Goal: Task Accomplishment & Management: Use online tool/utility

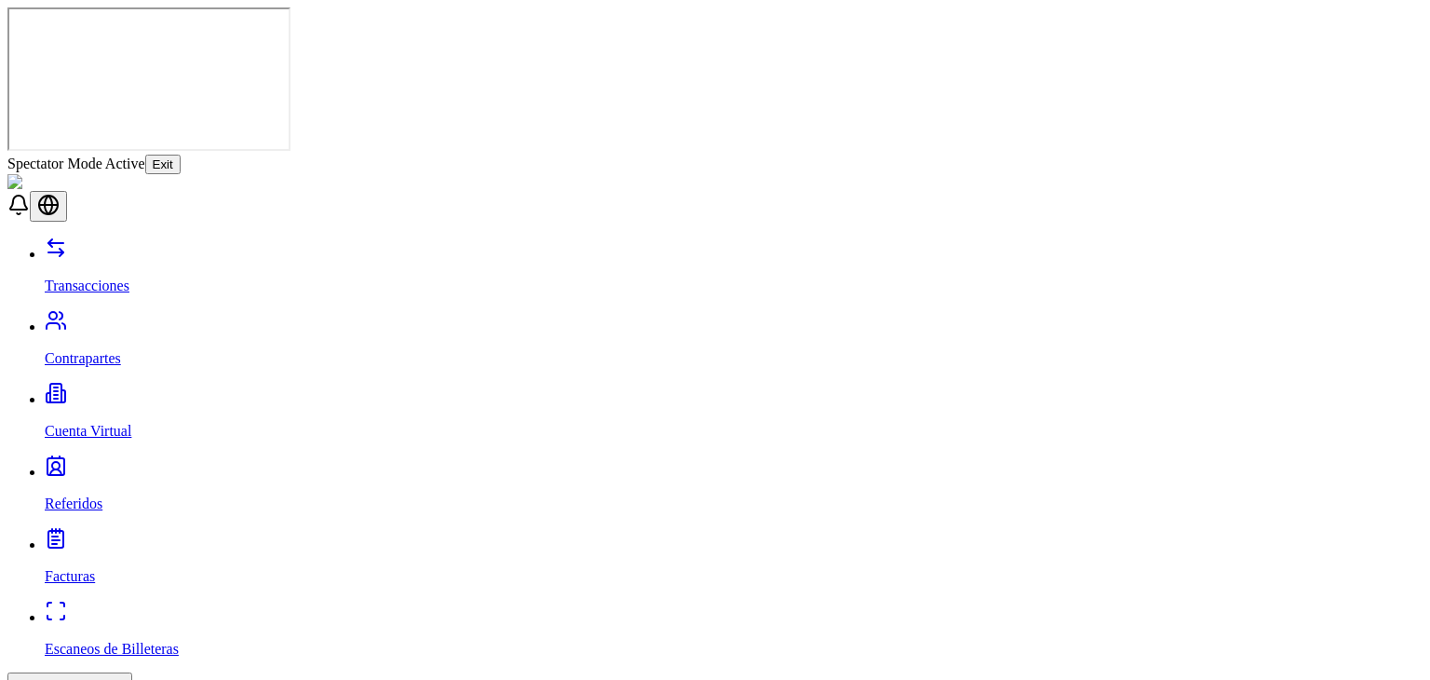
drag, startPoint x: 778, startPoint y: 27, endPoint x: 777, endPoint y: 13, distance: 14.1
click at [777, 155] on div "Spectator Mode Active Exit" at bounding box center [714, 165] width 1415 height 20
click at [181, 155] on button "Exit" at bounding box center [162, 165] width 35 height 20
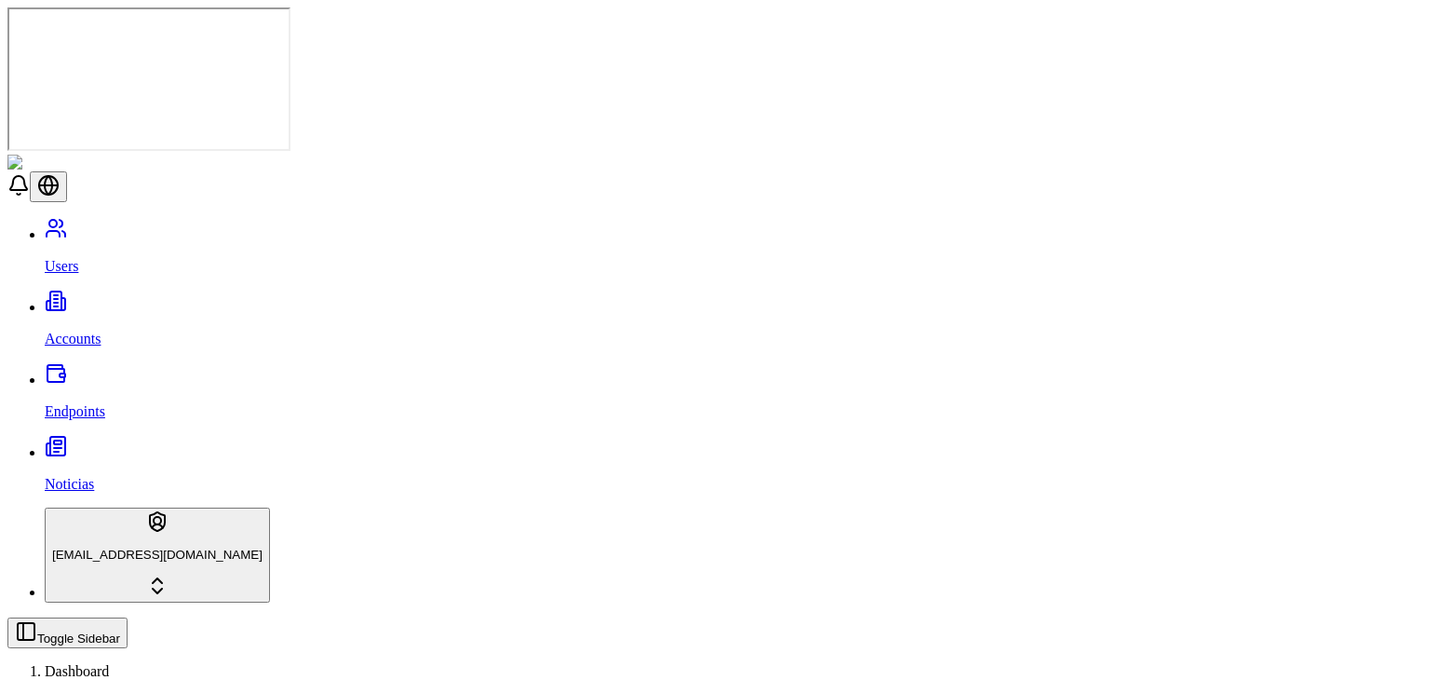
click at [637, 663] on ol "Dashboard Cuentas" at bounding box center [714, 693] width 1415 height 60
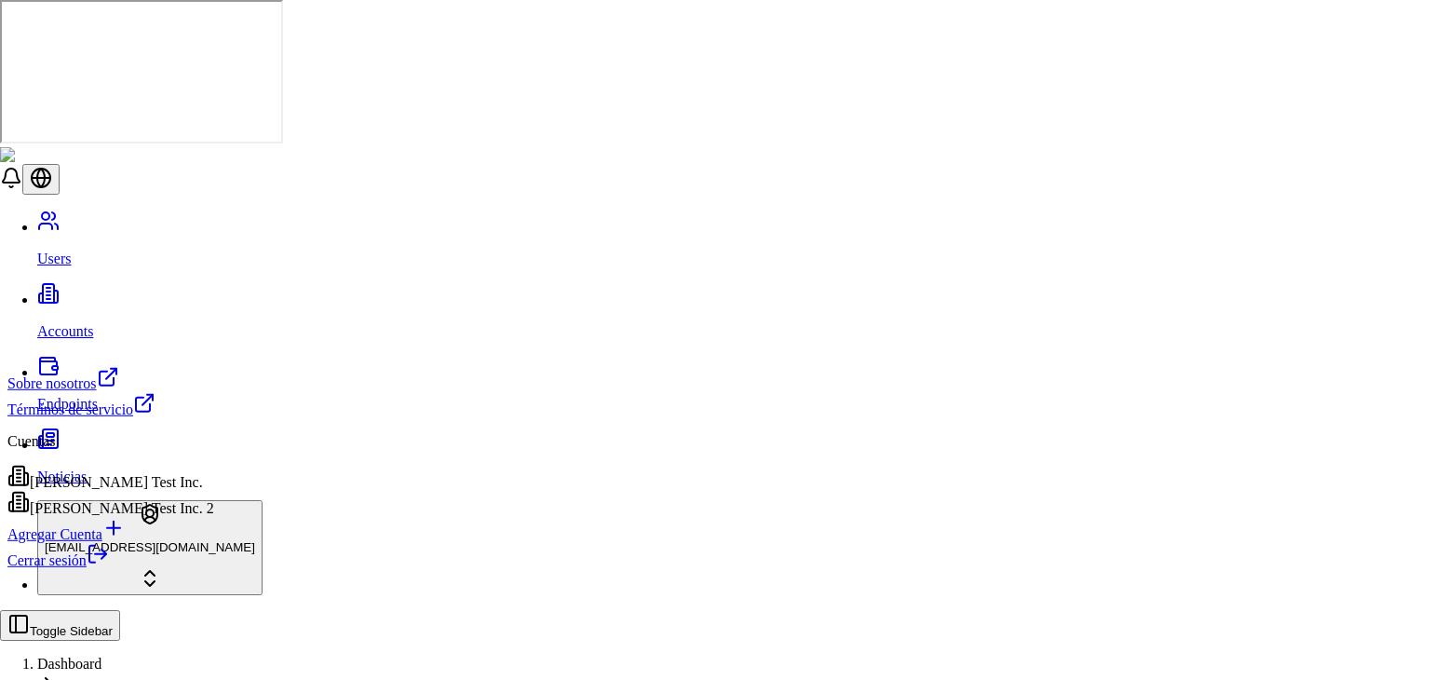
click at [149, 662] on html "Users Accounts Endpoints Noticias stagingbrandon@gmail.com Toggle Sidebar Dashb…" at bounding box center [715, 633] width 1430 height 1266
click at [109, 568] on link "Cerrar sesión" at bounding box center [57, 560] width 101 height 16
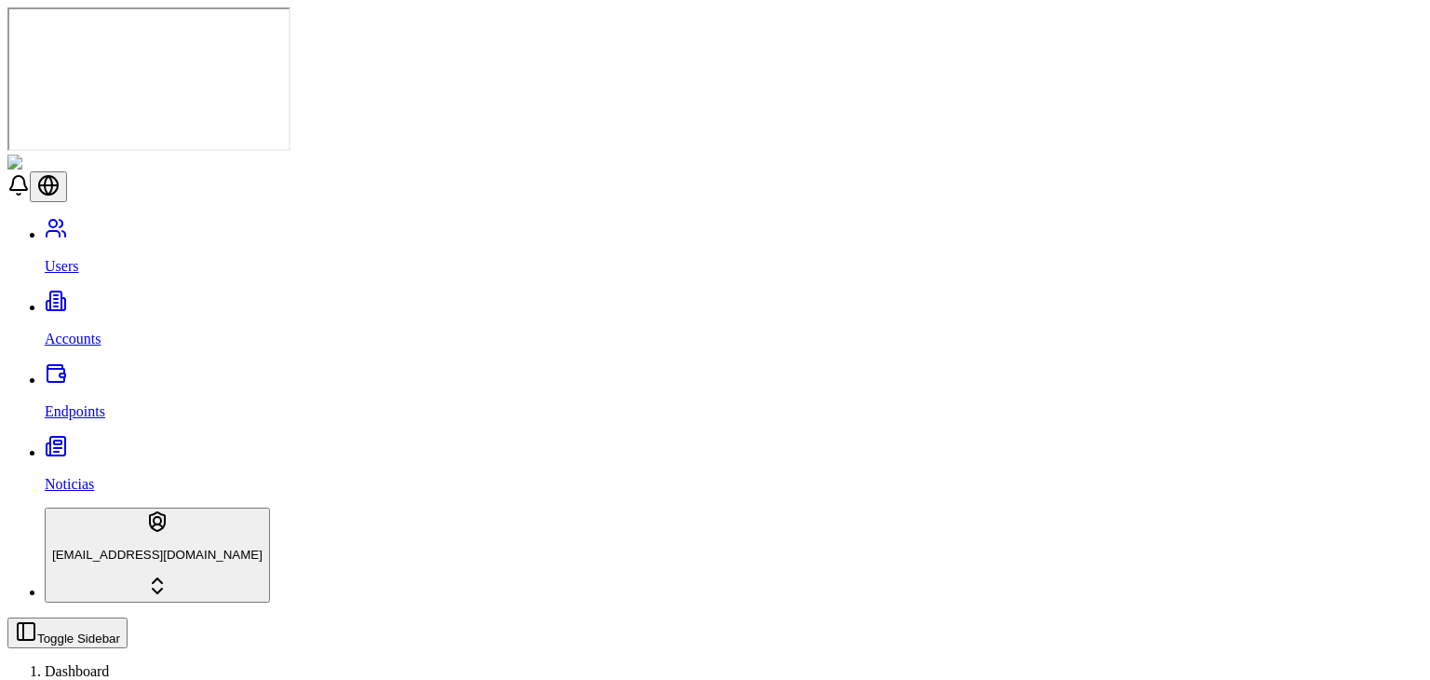
drag, startPoint x: 155, startPoint y: 673, endPoint x: 160, endPoint y: 645, distance: 28.3
click at [160, 602] on div "stagingbrandon@gmail.com" at bounding box center [714, 554] width 1415 height 95
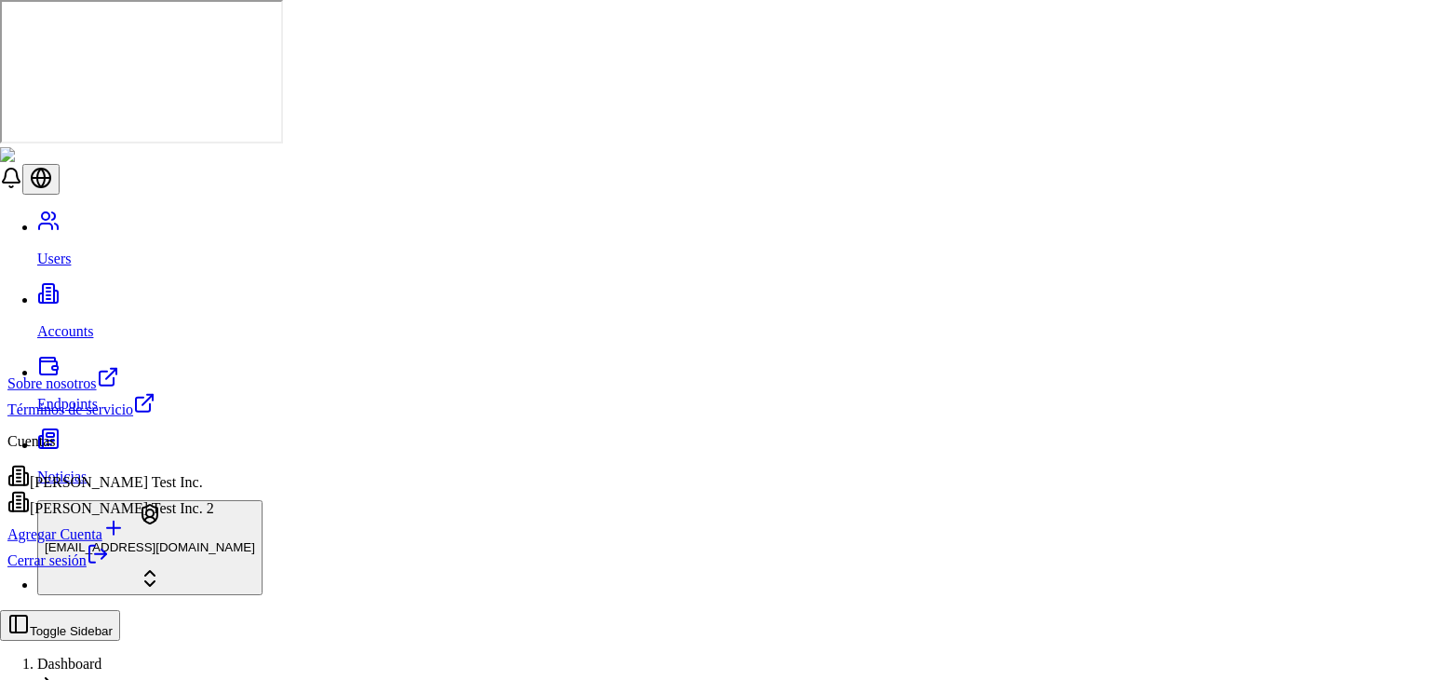
click at [160, 645] on html "Users Accounts Endpoints Noticias stagingbrandon@gmail.com Toggle Sidebar Dashb…" at bounding box center [715, 633] width 1430 height 1266
click at [156, 488] on div "Brandon Test Inc." at bounding box center [110, 478] width 207 height 26
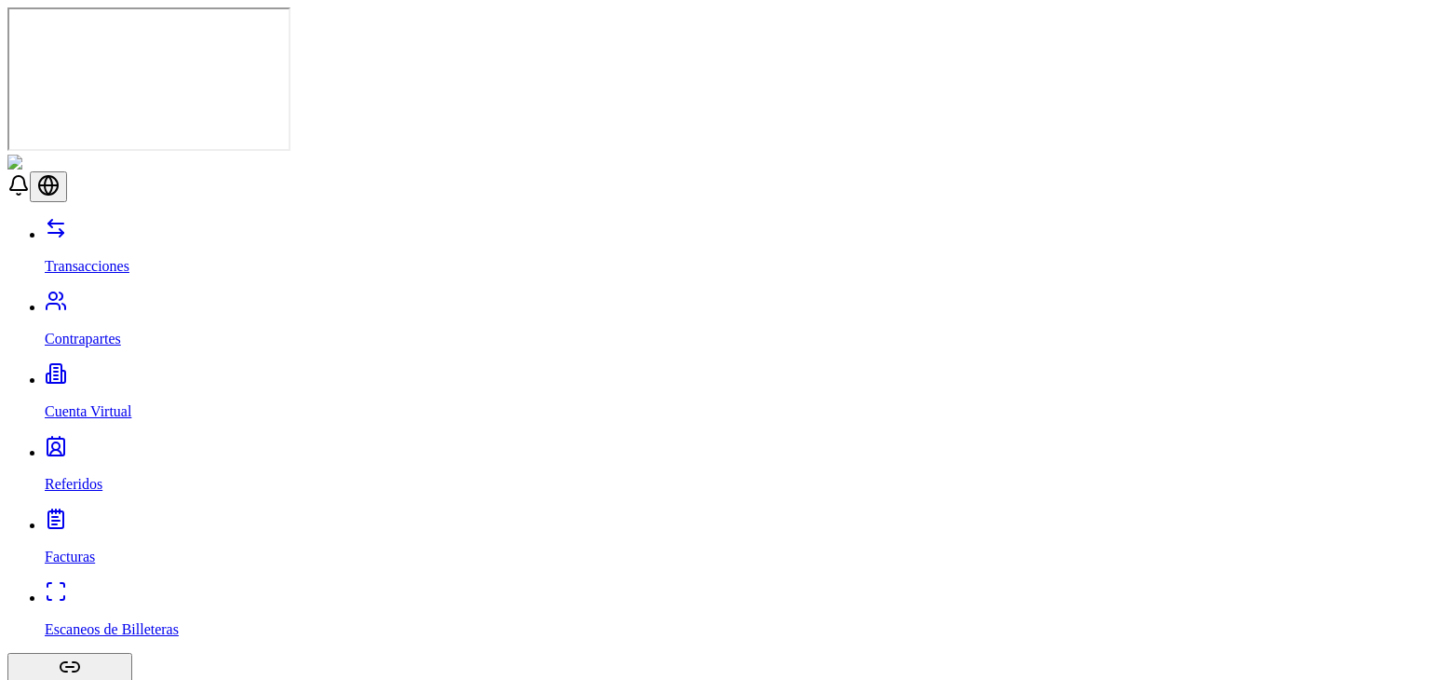
click at [109, 258] on p "Transacciones" at bounding box center [734, 266] width 1378 height 17
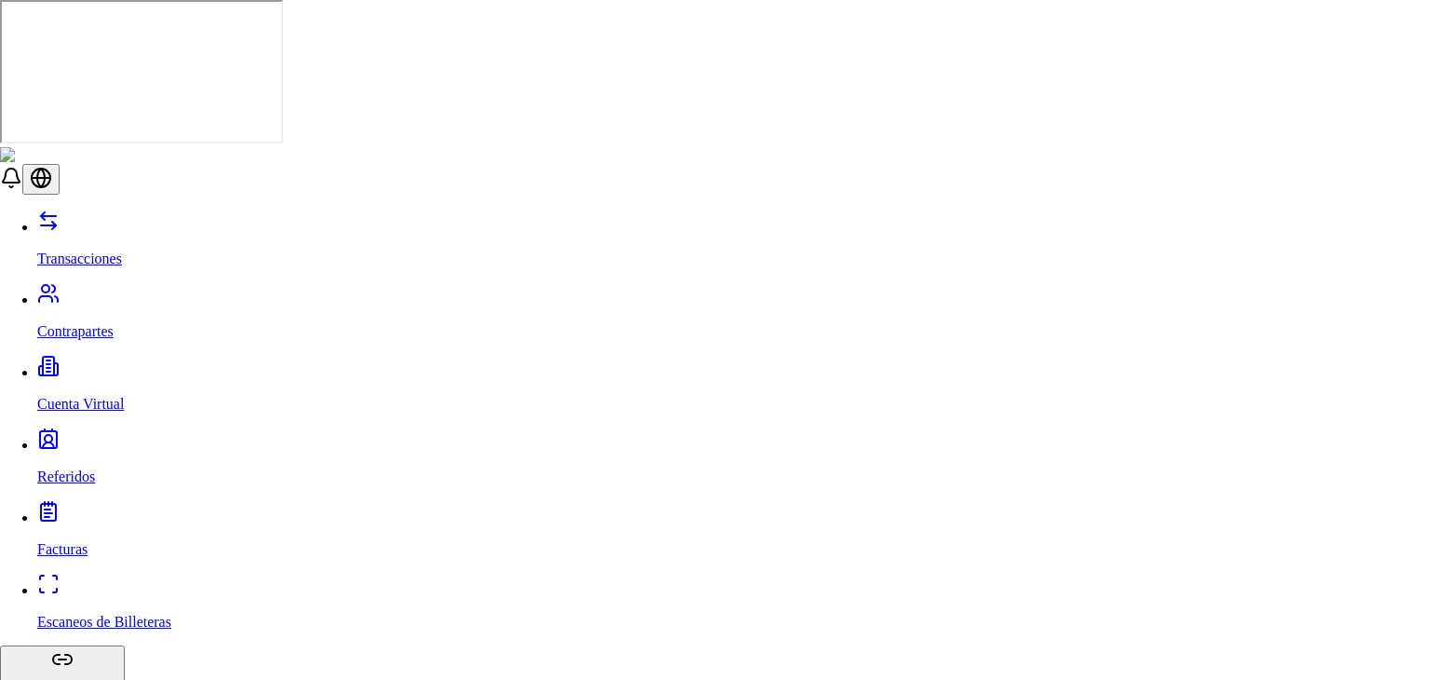
type input "***"
select select "********"
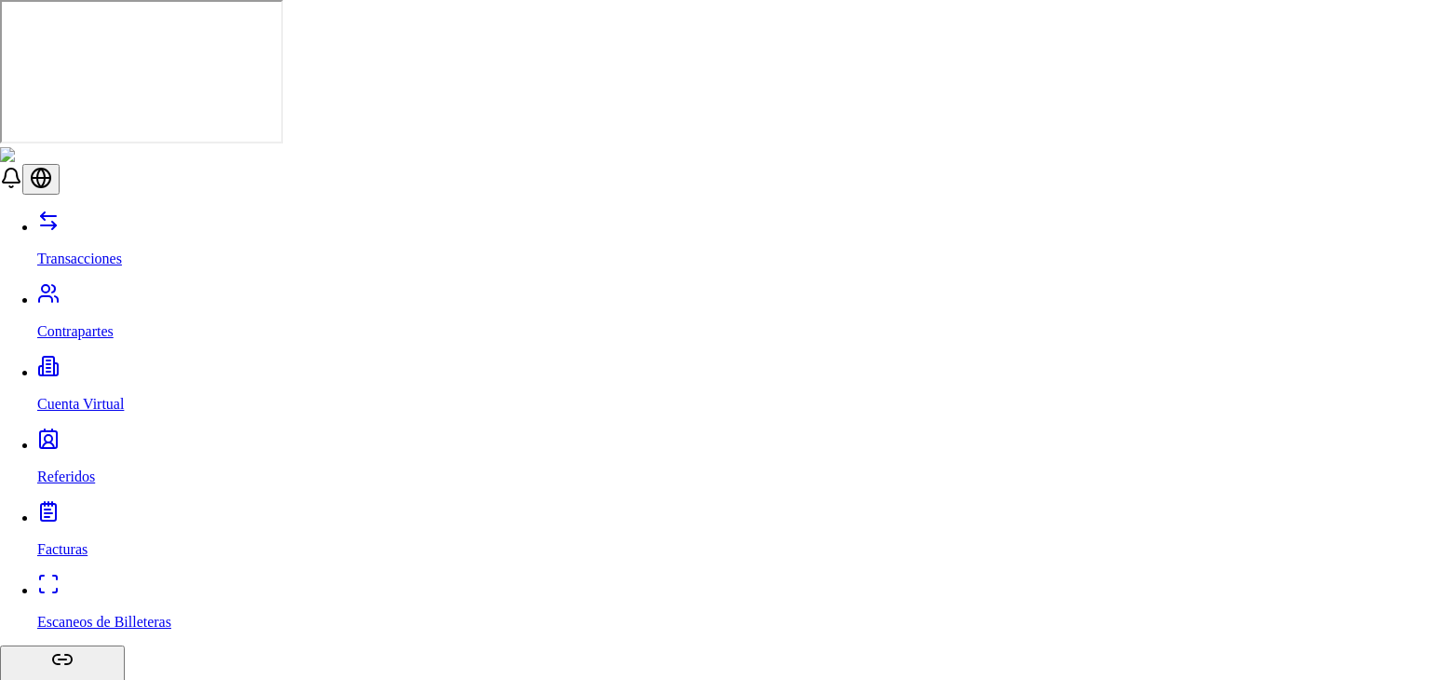
select select "****"
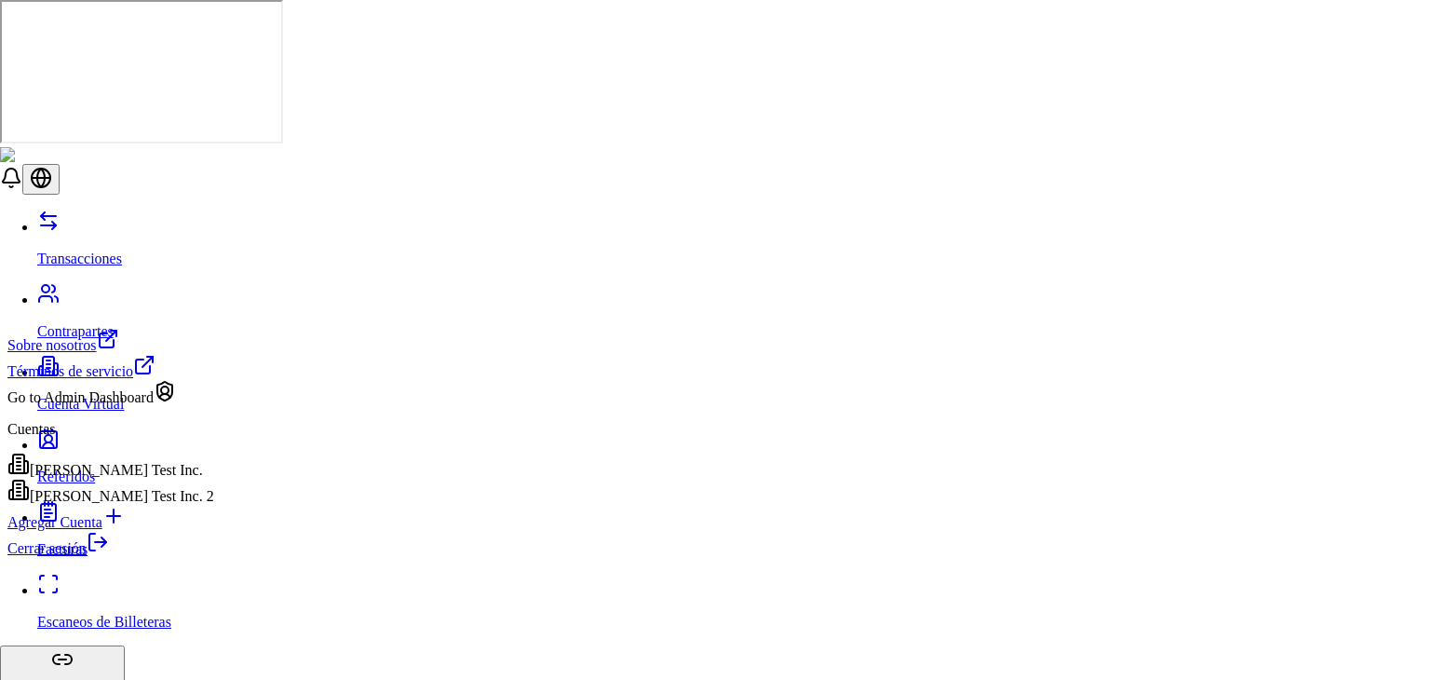
click at [160, 557] on div "Cerrar sesión" at bounding box center [110, 544] width 207 height 26
click at [164, 406] on div "Go to Admin Dashboard" at bounding box center [110, 393] width 207 height 26
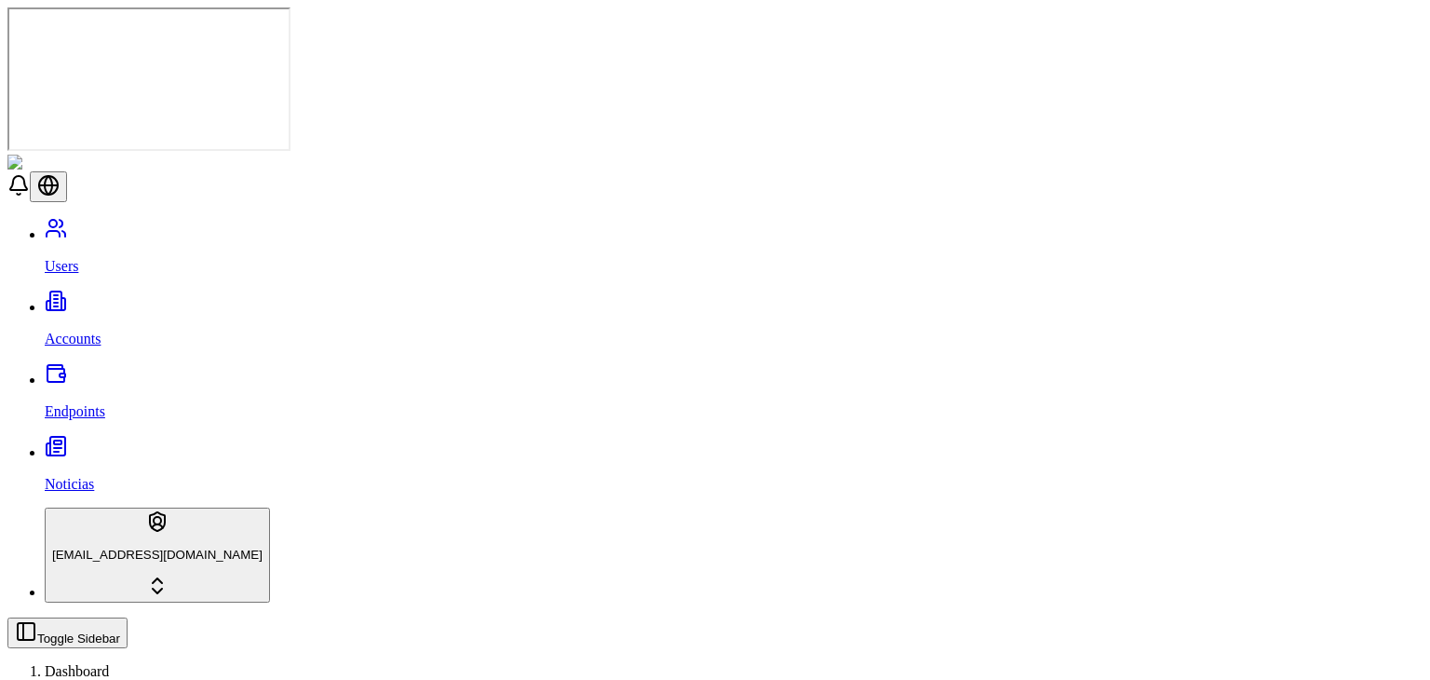
click at [156, 299] on link "Accounts" at bounding box center [734, 323] width 1378 height 48
type input "****"
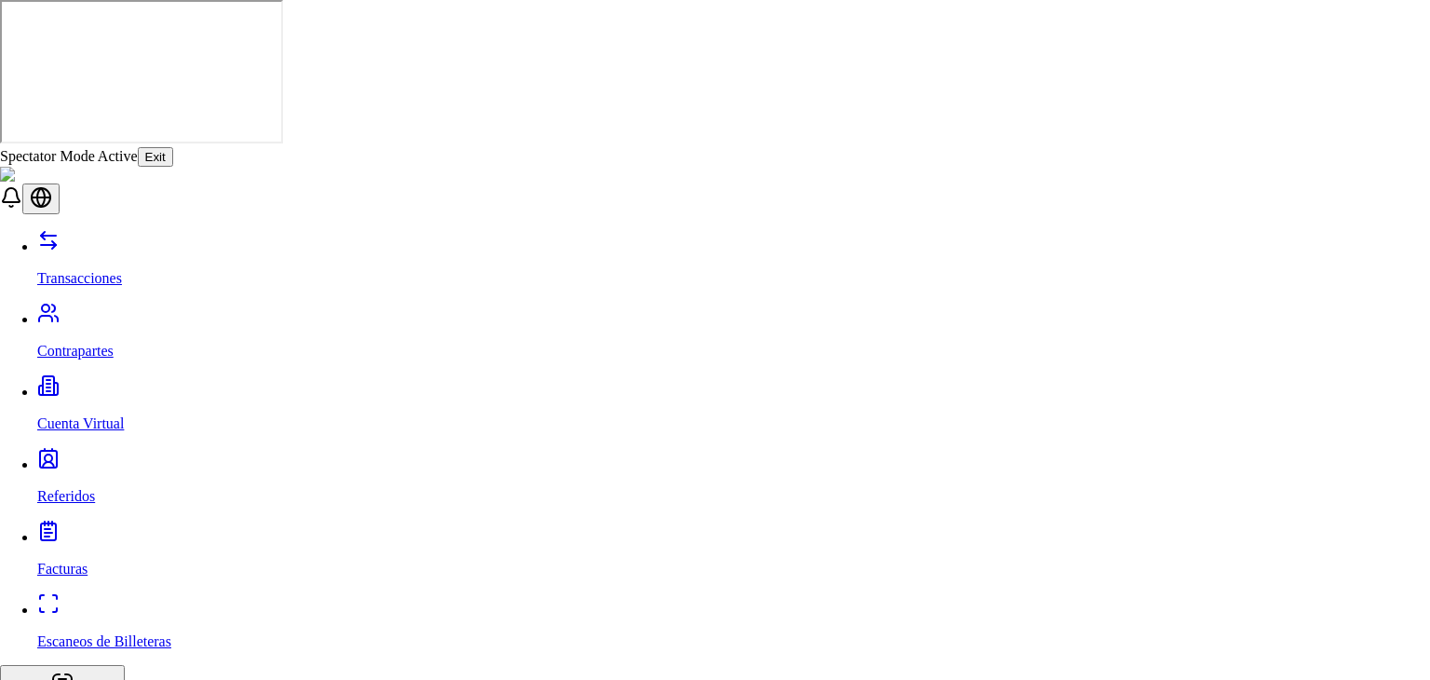
type input "***"
select select "********"
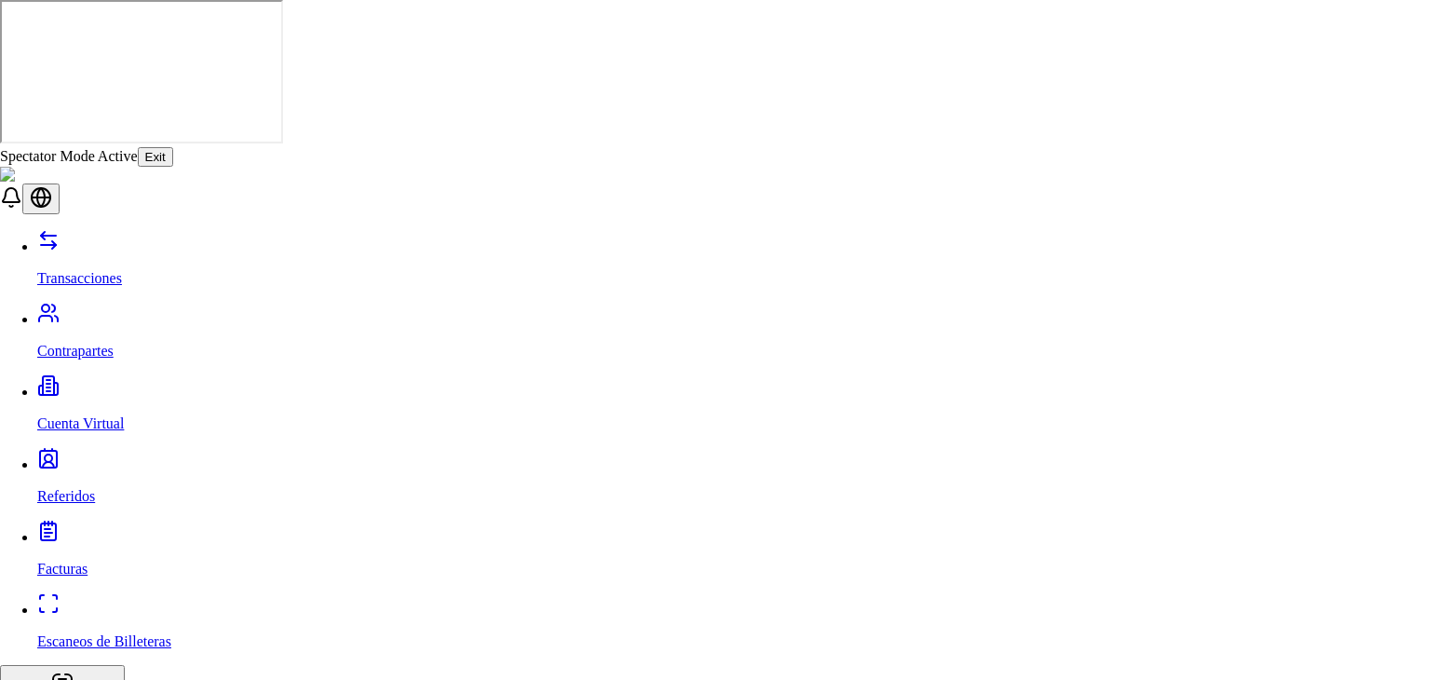
type input "***"
select select "***"
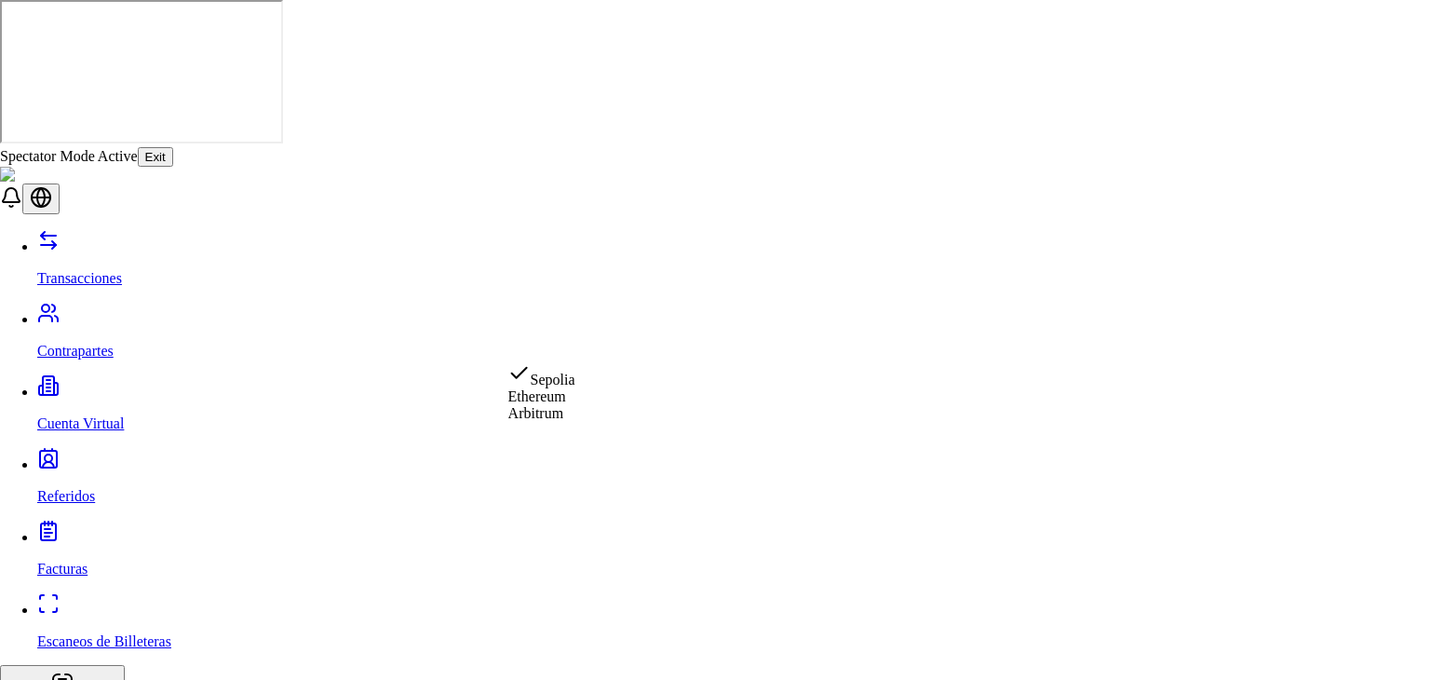
select select "********"
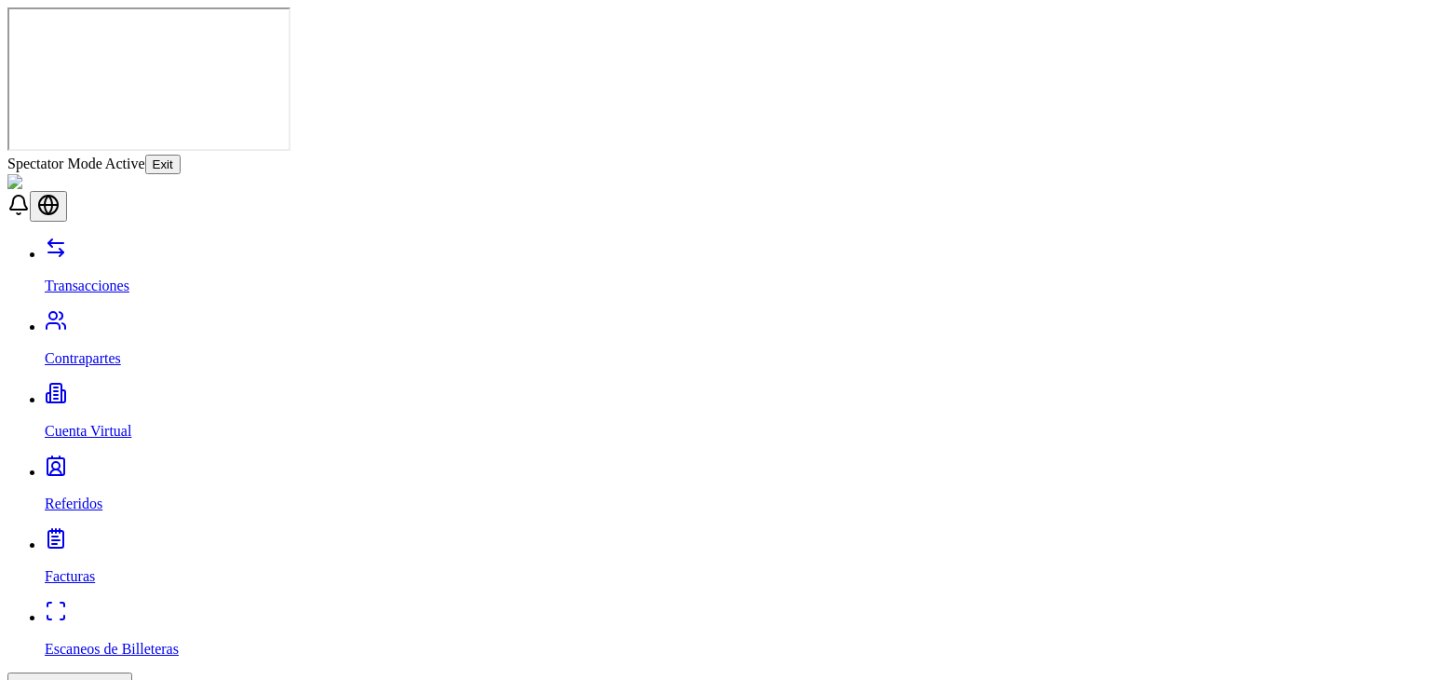
click at [181, 155] on button "Exit" at bounding box center [162, 165] width 35 height 20
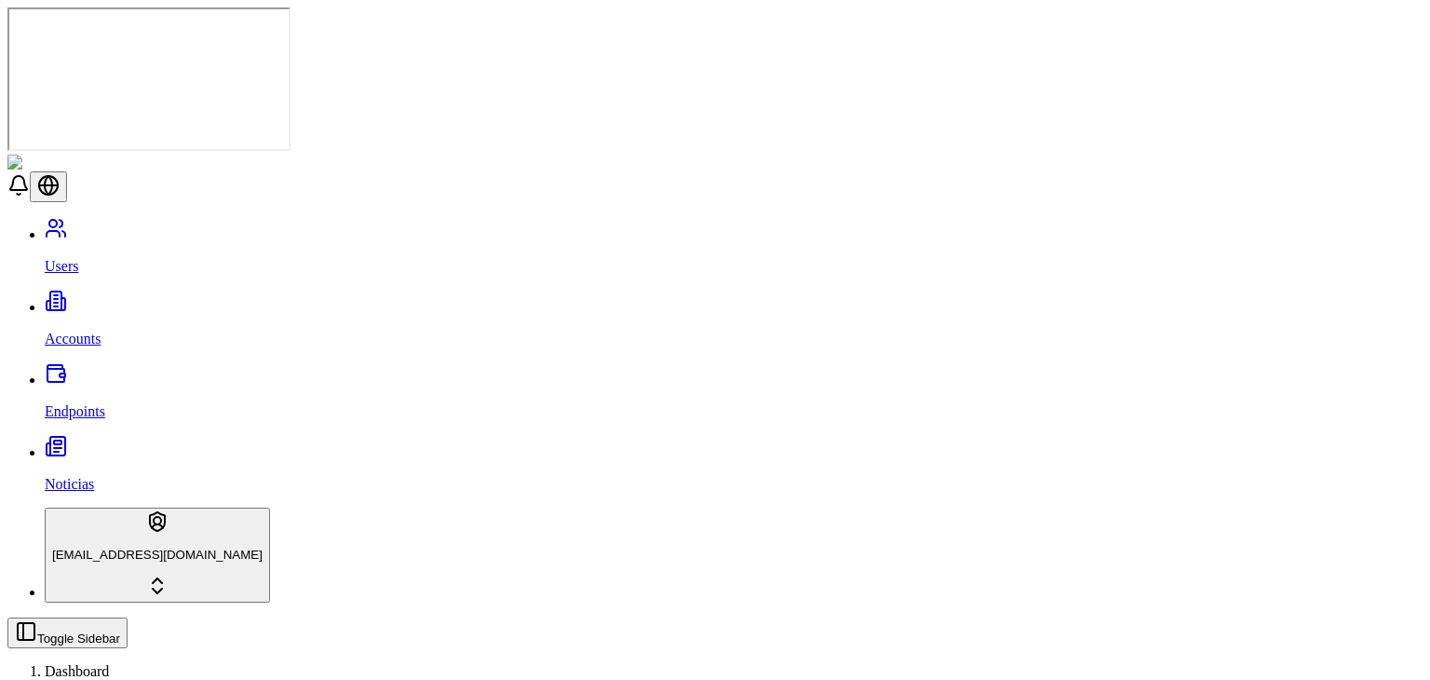
click at [1120, 617] on div "Toggle Sidebar Dashboard Cuentas" at bounding box center [714, 669] width 1415 height 105
click at [88, 619] on html "Users Accounts Endpoints Noticias stagingbrandon@gmail.com Toggle Sidebar Dashb…" at bounding box center [715, 637] width 1430 height 1274
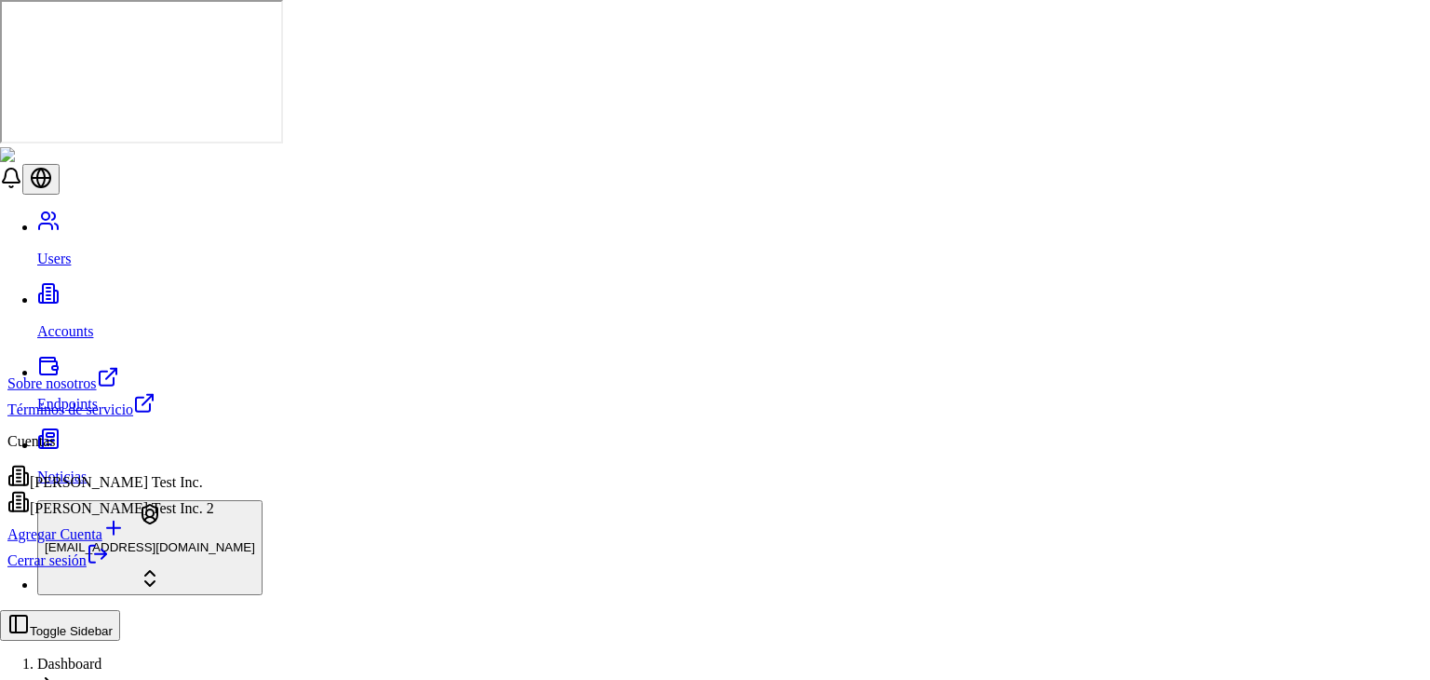
click at [109, 568] on link "Cerrar sesión" at bounding box center [57, 560] width 101 height 16
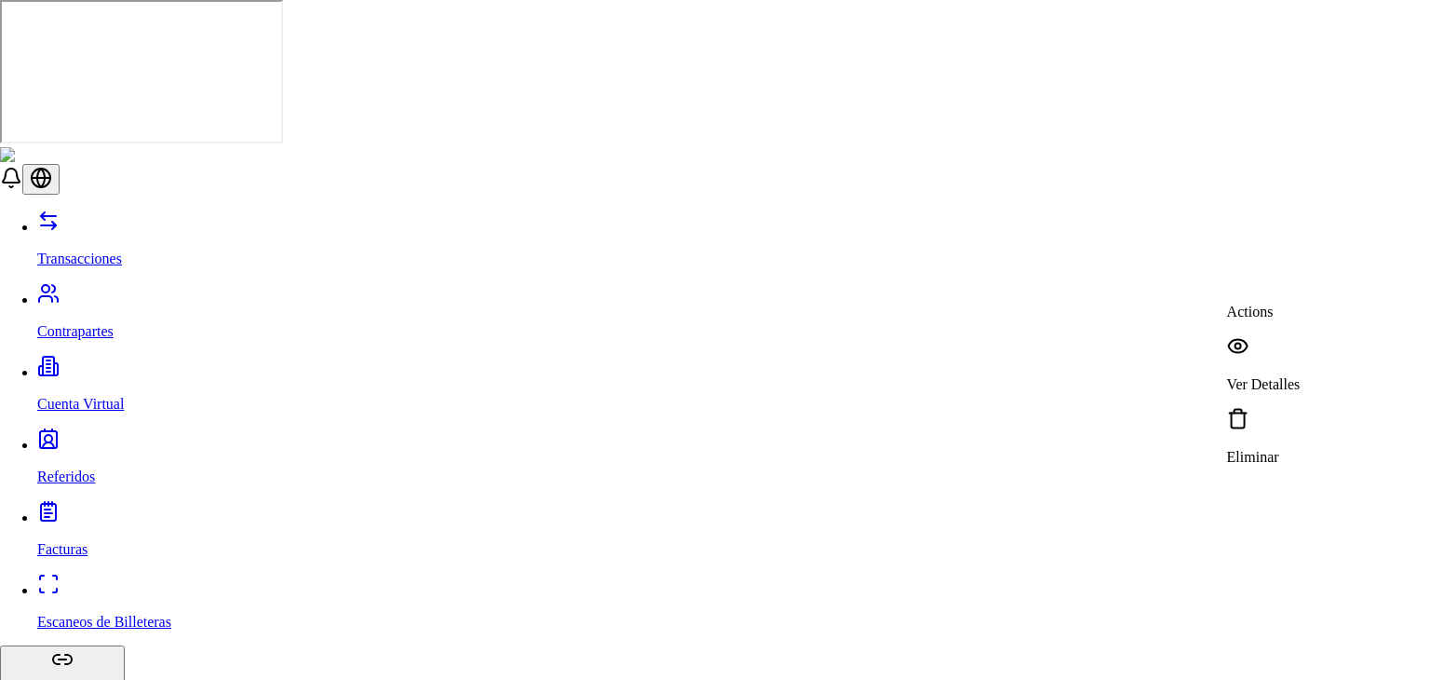
click at [1247, 344] on icon at bounding box center [1238, 346] width 22 height 22
click at [1272, 436] on p "Ver Detalles" at bounding box center [1264, 444] width 74 height 17
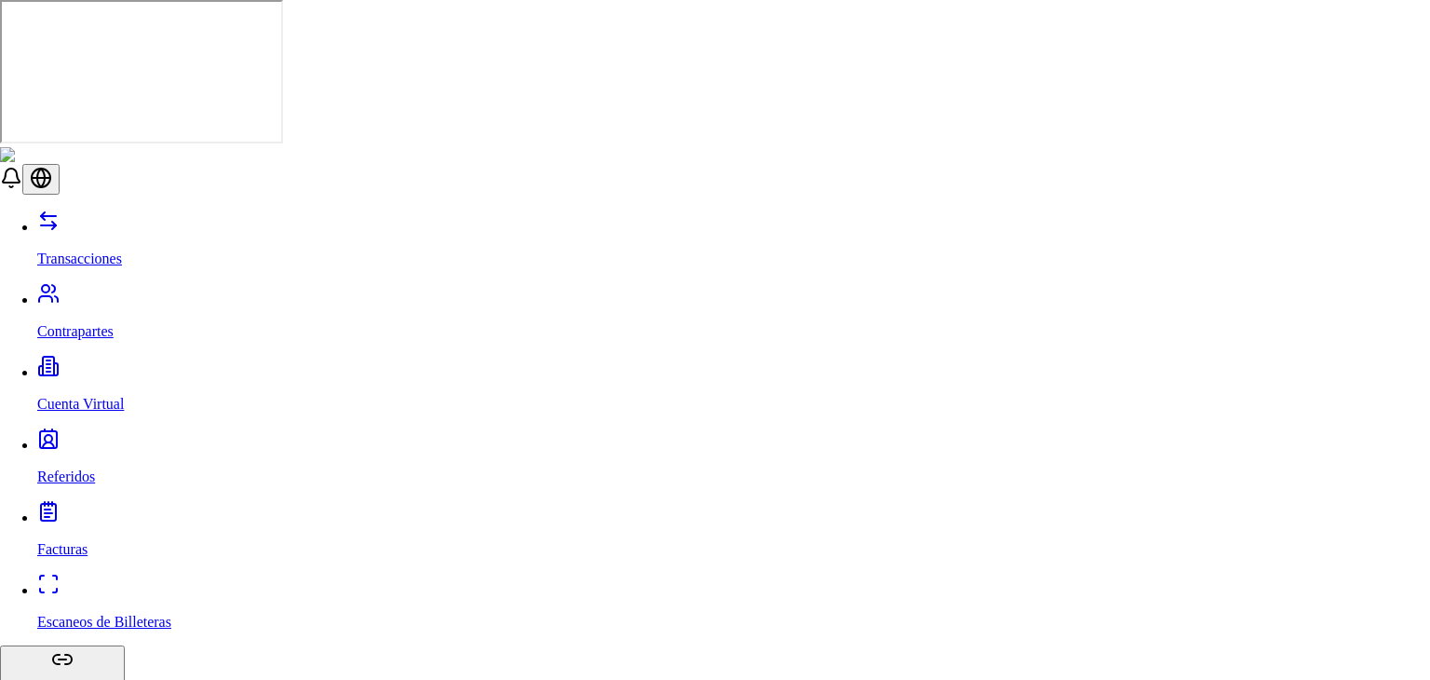
type input "***"
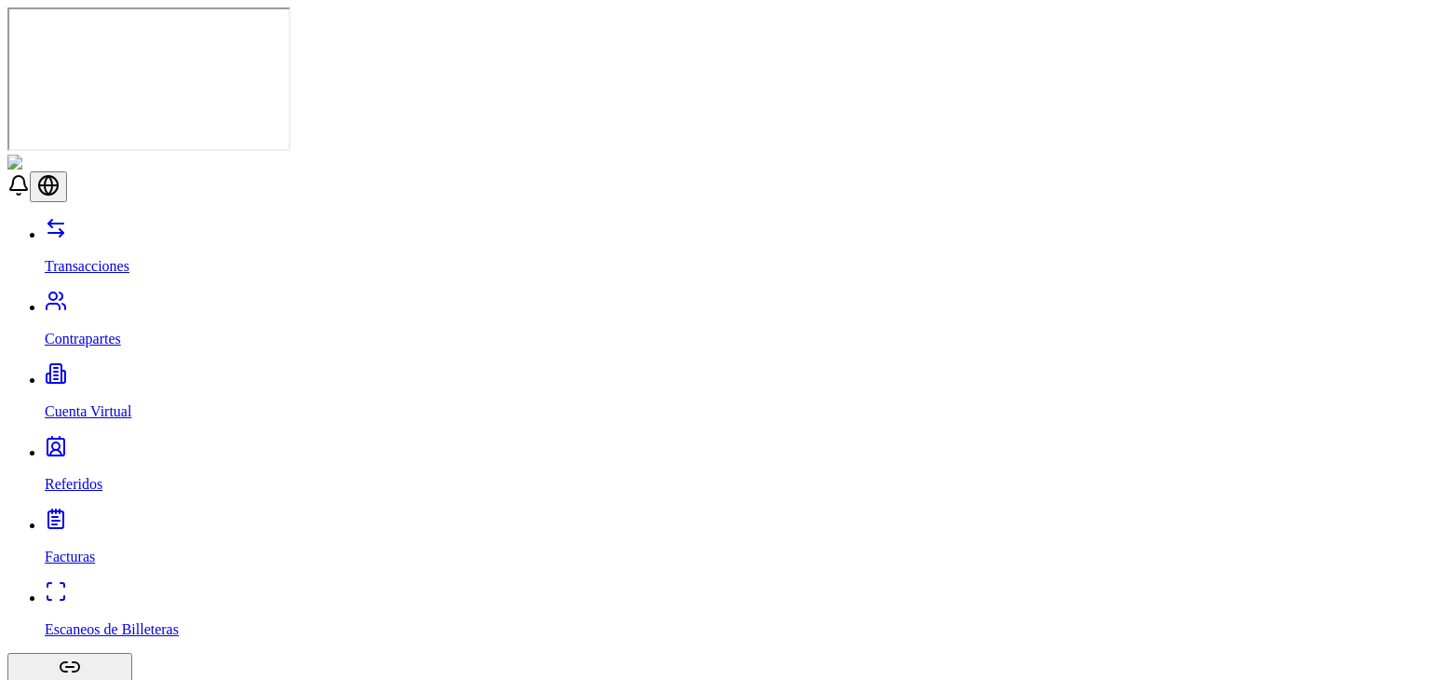
drag, startPoint x: 325, startPoint y: 139, endPoint x: 252, endPoint y: 133, distance: 72.8
click at [120, 517] on link "Facturas" at bounding box center [734, 541] width 1378 height 48
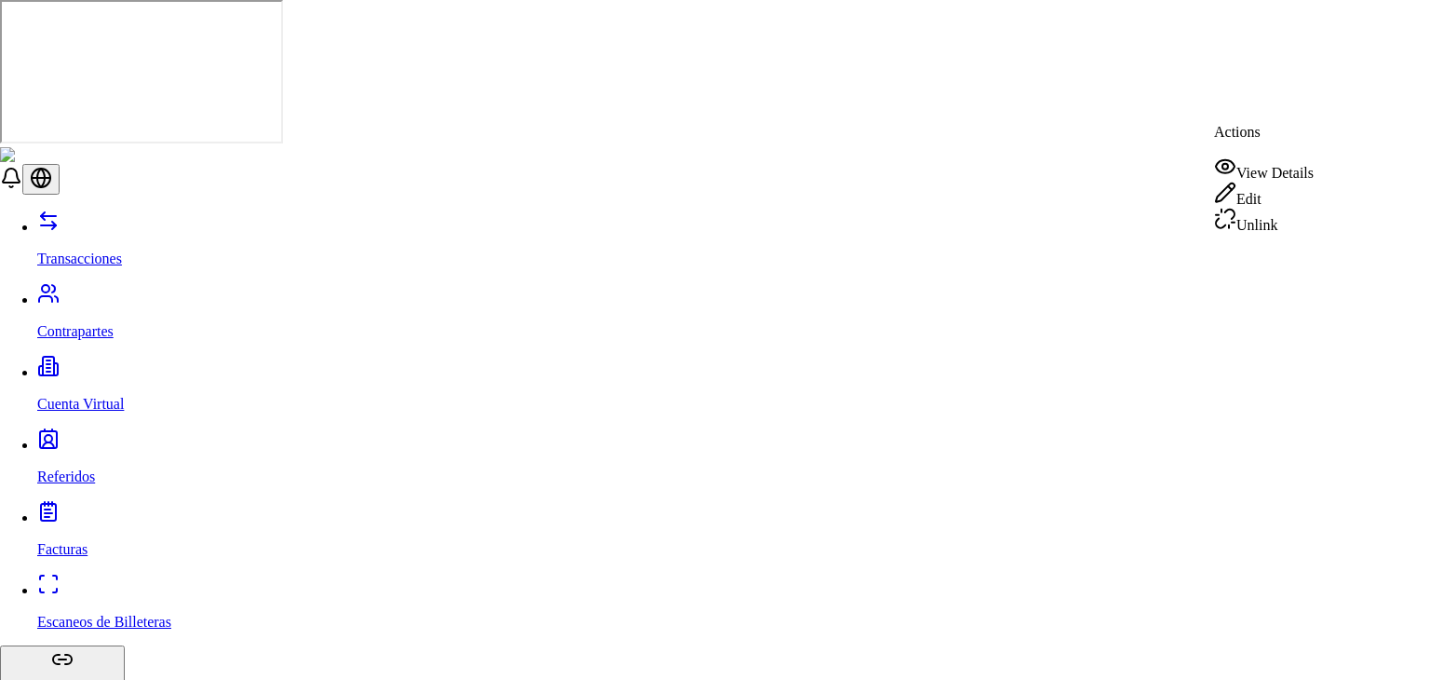
click at [1266, 173] on div "View Details" at bounding box center [1264, 168] width 100 height 26
click at [1253, 156] on div "View Details" at bounding box center [1264, 168] width 100 height 26
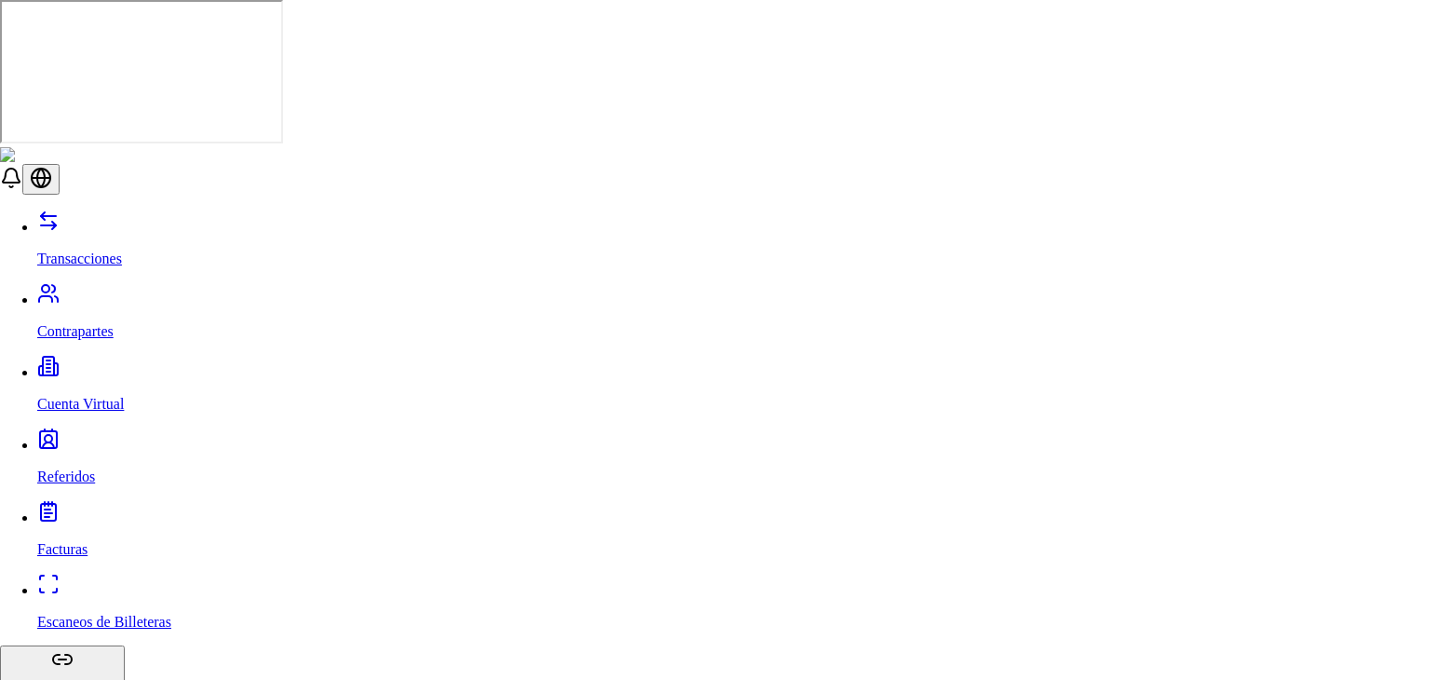
scroll to position [496, 0]
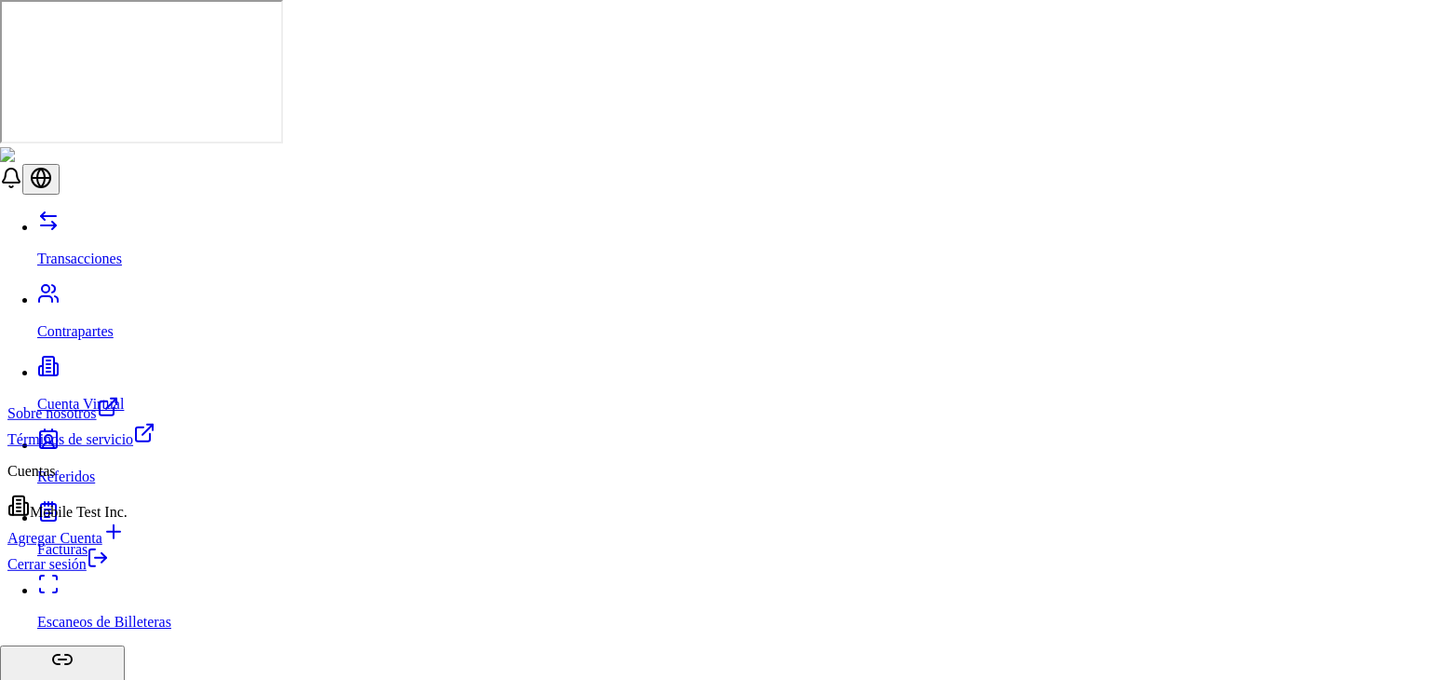
click at [109, 572] on link "Cerrar sesión" at bounding box center [57, 564] width 101 height 16
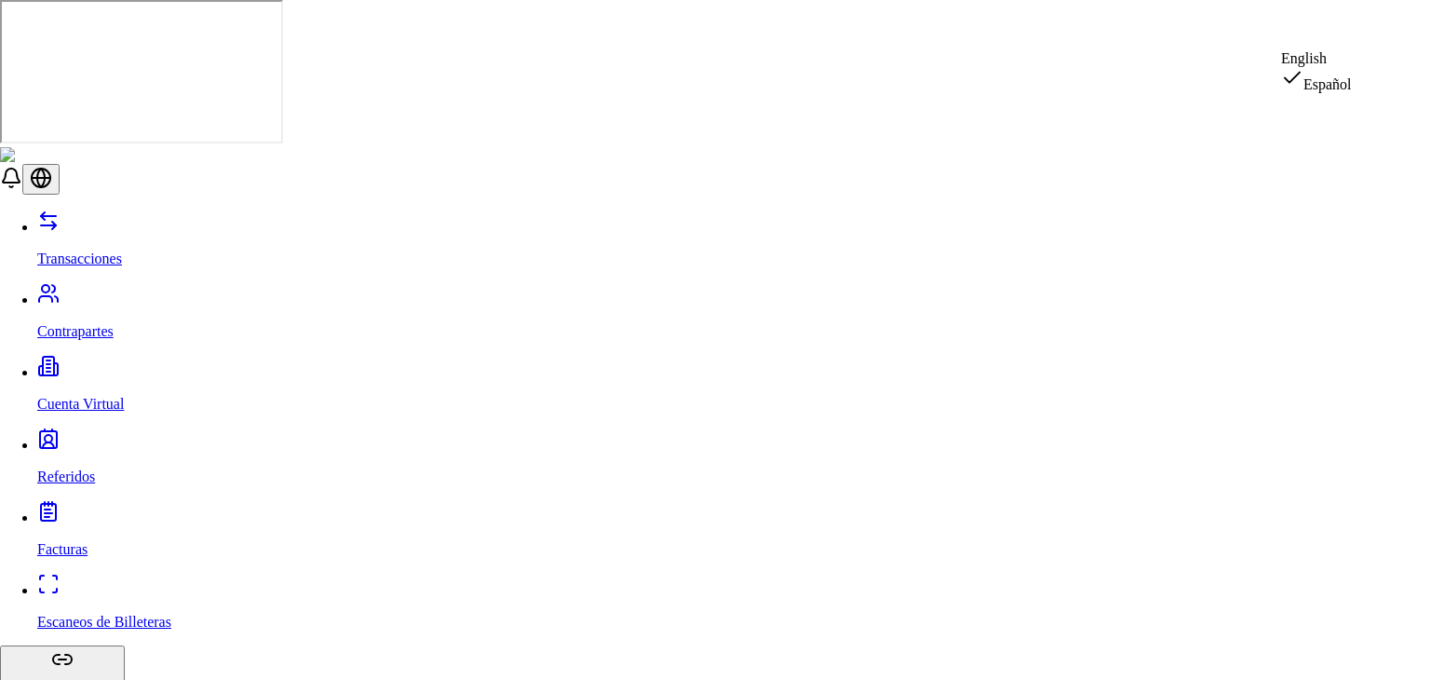
click at [1350, 67] on div "English" at bounding box center [1316, 58] width 71 height 17
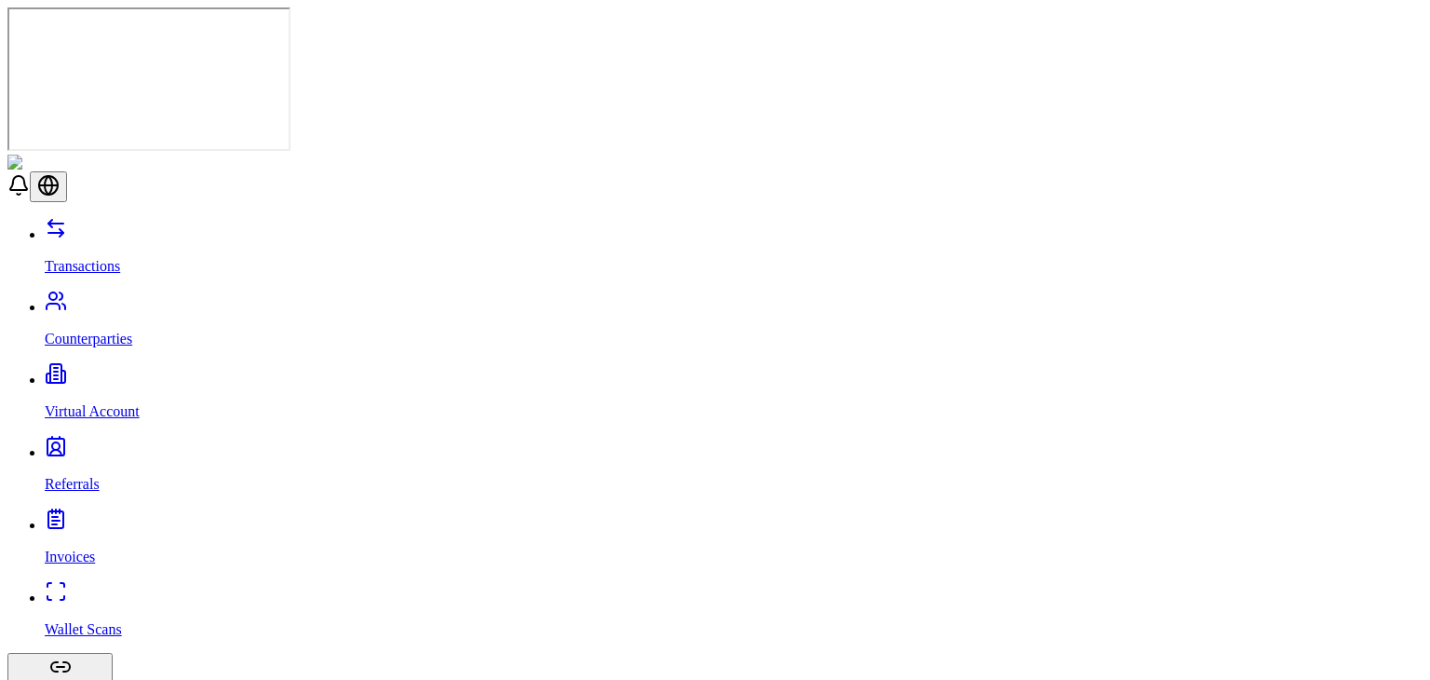
click at [155, 589] on link "Wallet Scans" at bounding box center [734, 613] width 1378 height 48
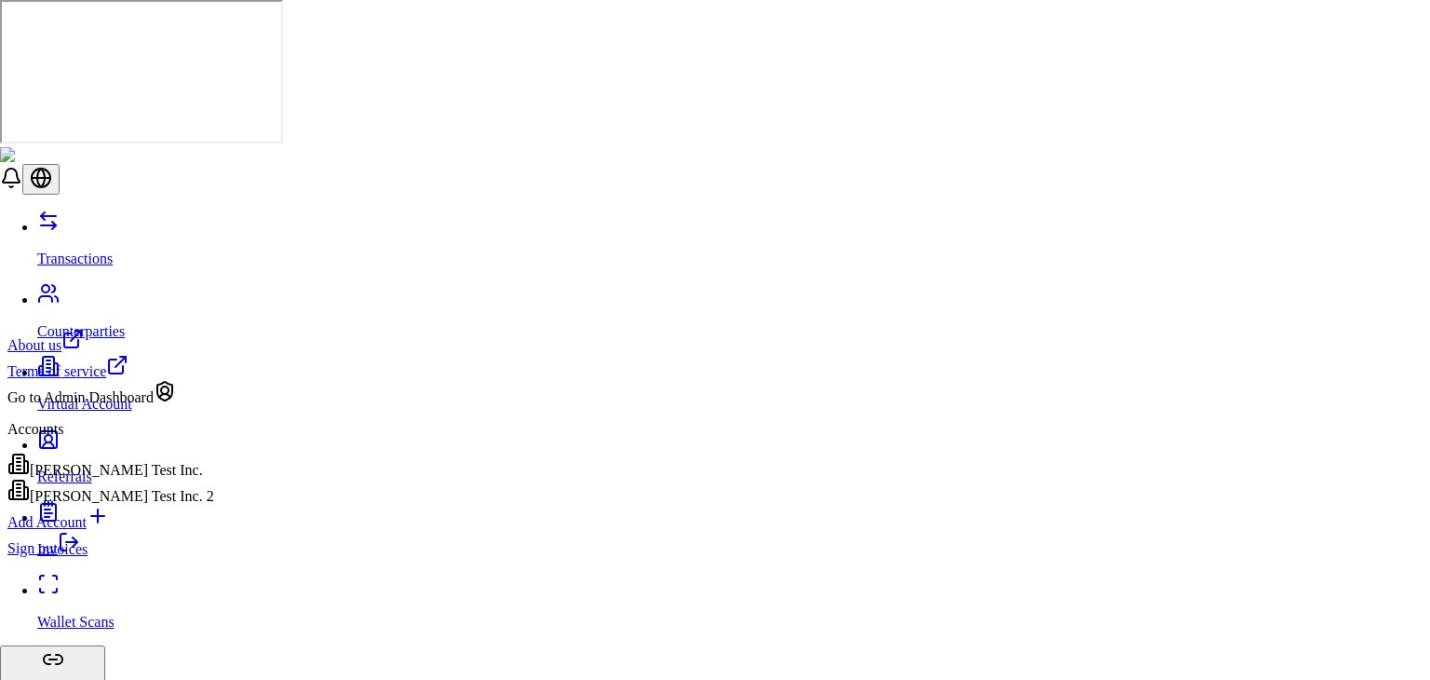
click at [158, 406] on div "Go to Admin Dashboard" at bounding box center [110, 393] width 207 height 26
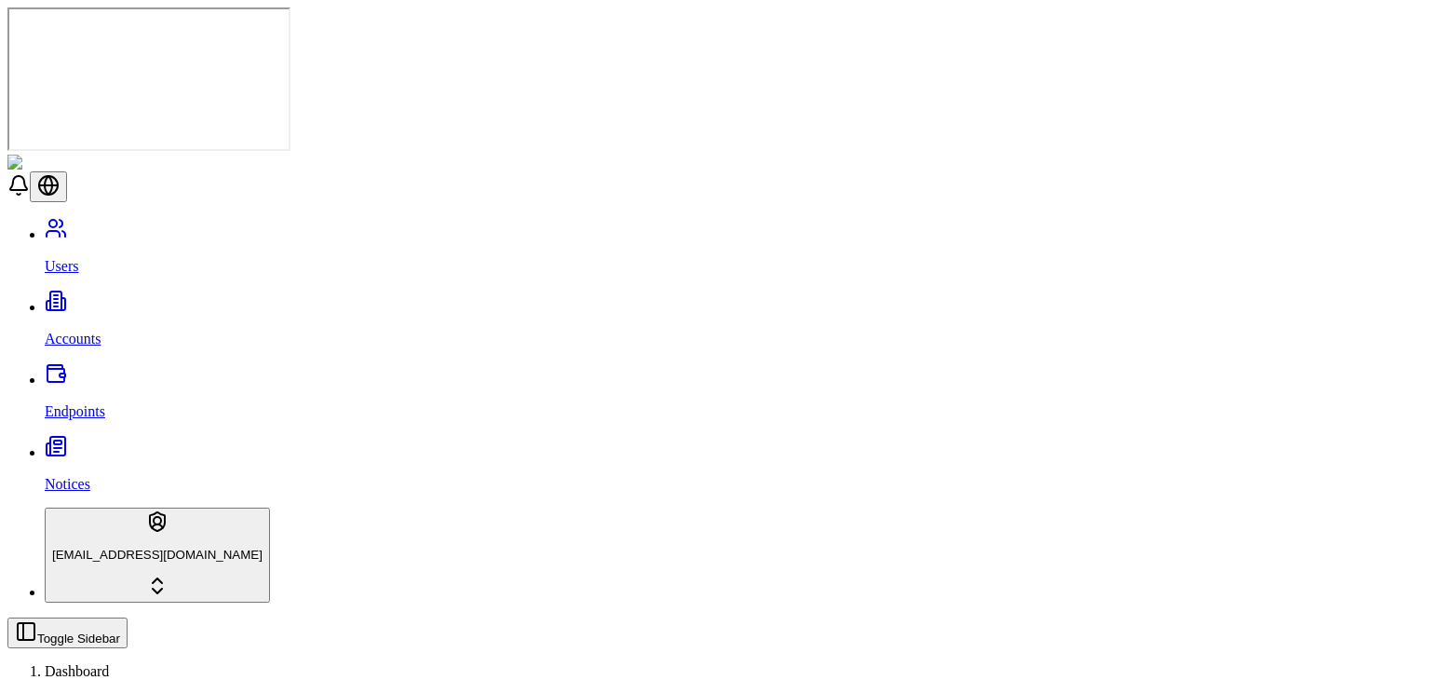
click at [124, 372] on link "Endpoints" at bounding box center [734, 396] width 1378 height 48
click at [119, 299] on link "Accounts" at bounding box center [734, 323] width 1378 height 48
type input "****"
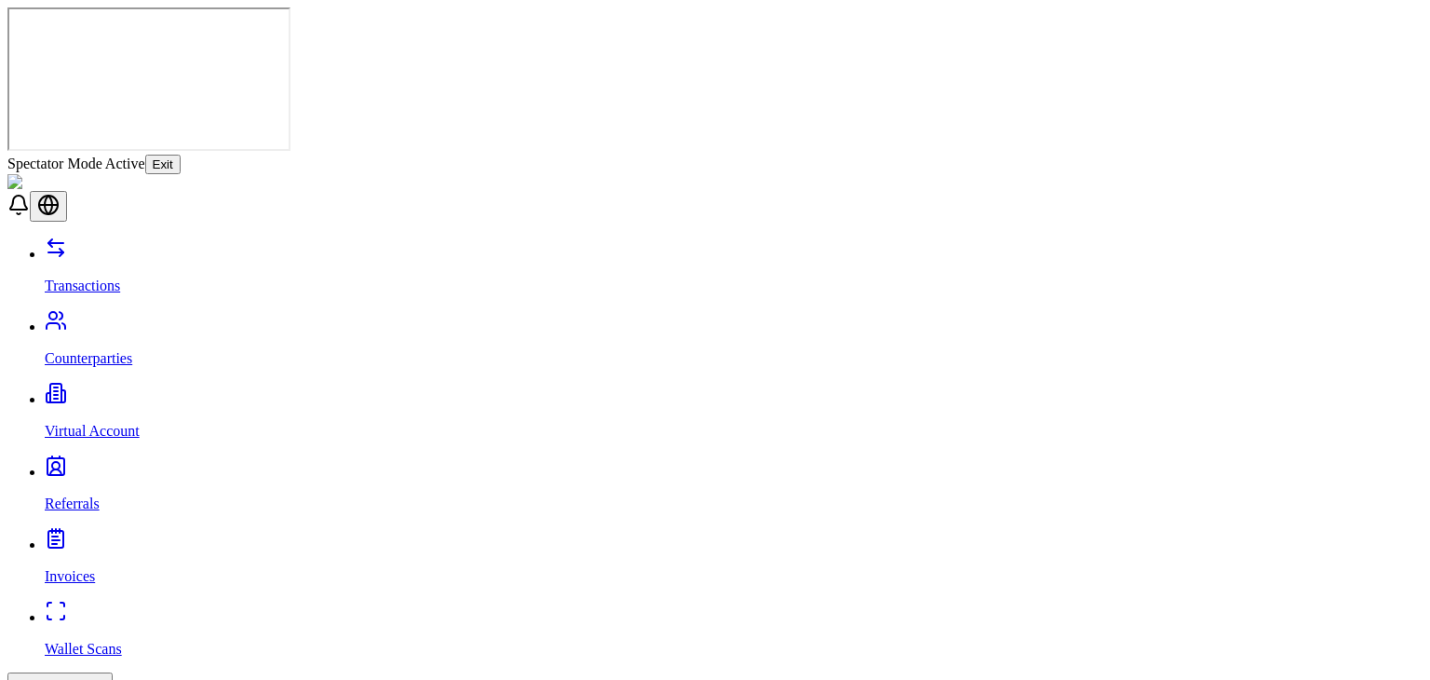
click at [71, 350] on p "Counterparties" at bounding box center [734, 358] width 1378 height 17
click at [105, 609] on link "Wallet Scans" at bounding box center [734, 633] width 1378 height 48
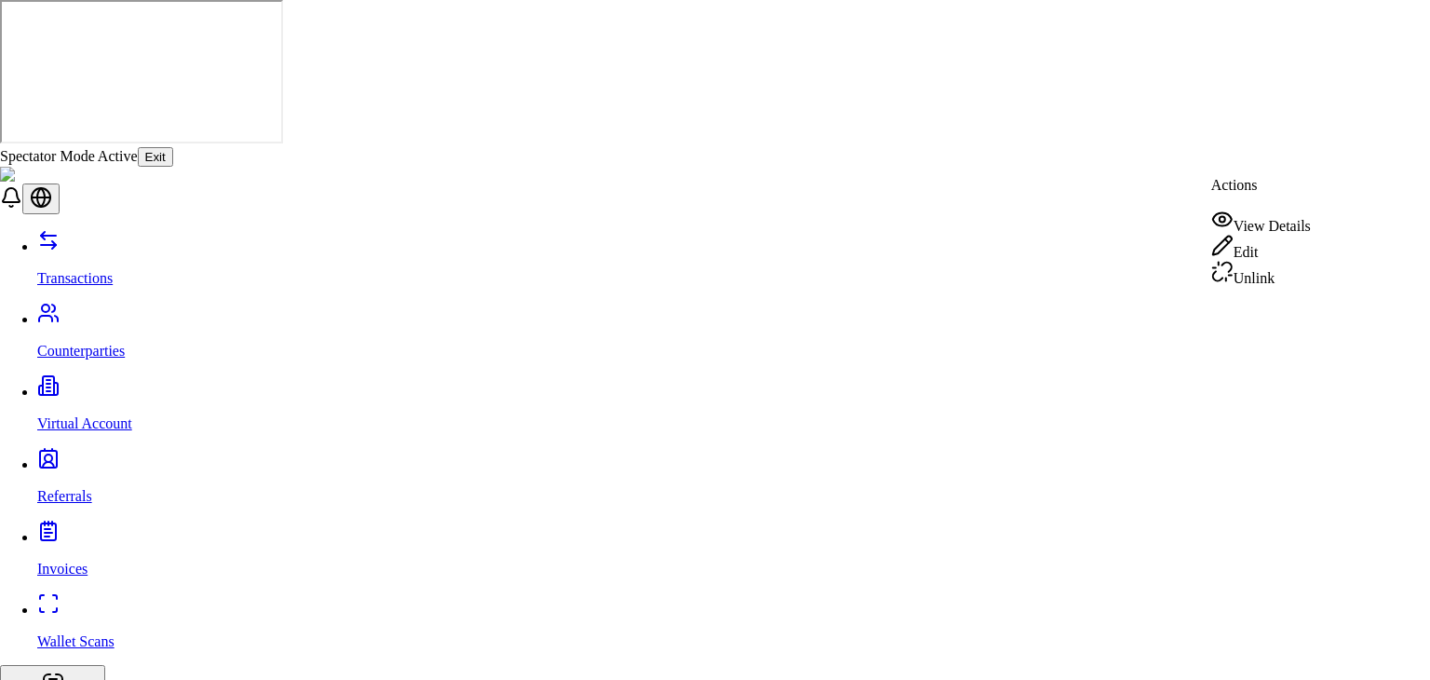
click at [1274, 223] on div "View Details" at bounding box center [1261, 222] width 100 height 26
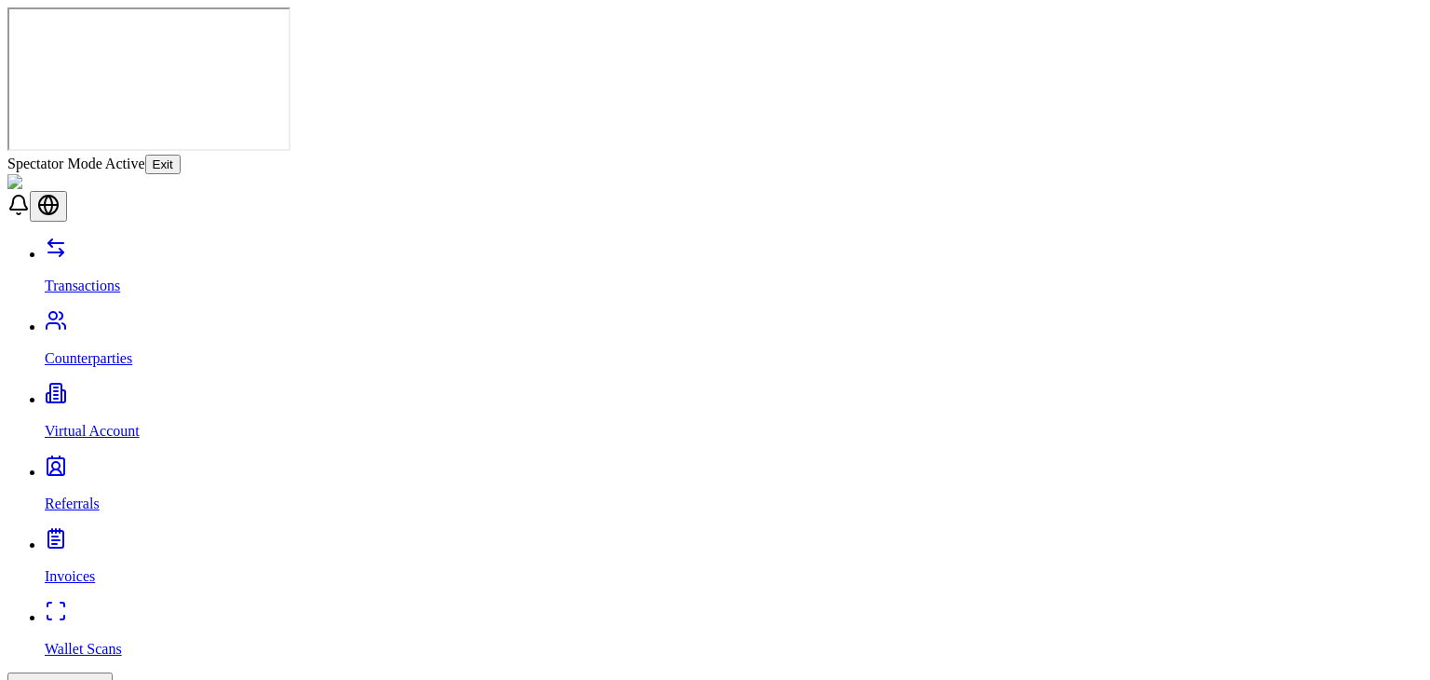
click at [144, 609] on link "Wallet Scans" at bounding box center [734, 633] width 1378 height 48
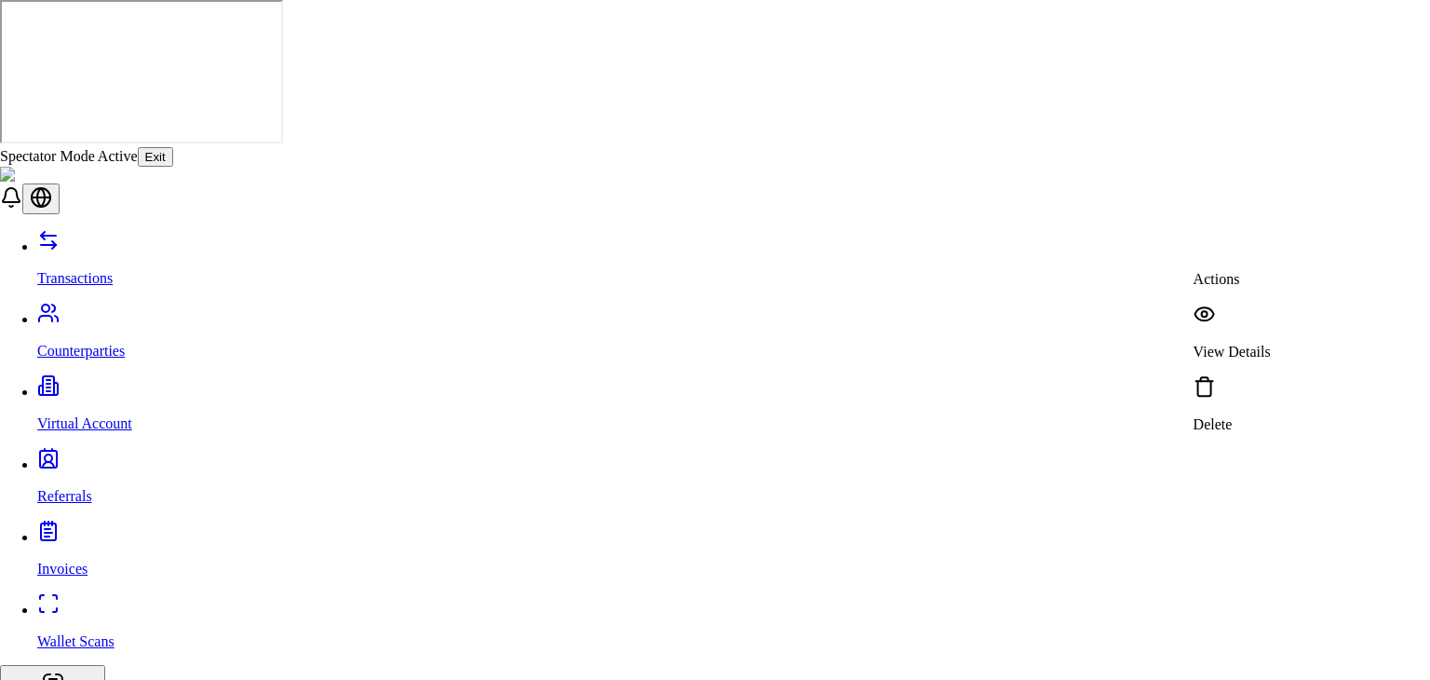
click at [1259, 344] on p "View Details" at bounding box center [1232, 352] width 77 height 17
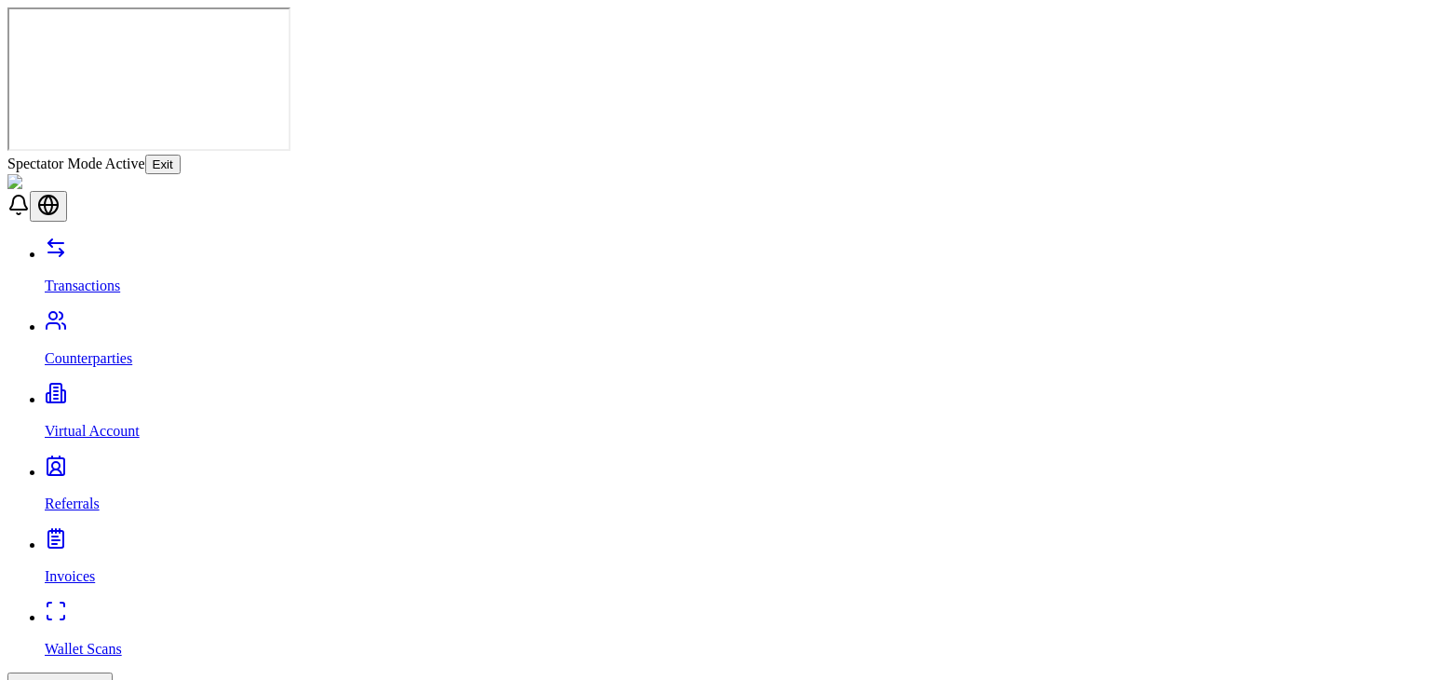
click at [181, 155] on button "Exit" at bounding box center [162, 165] width 35 height 20
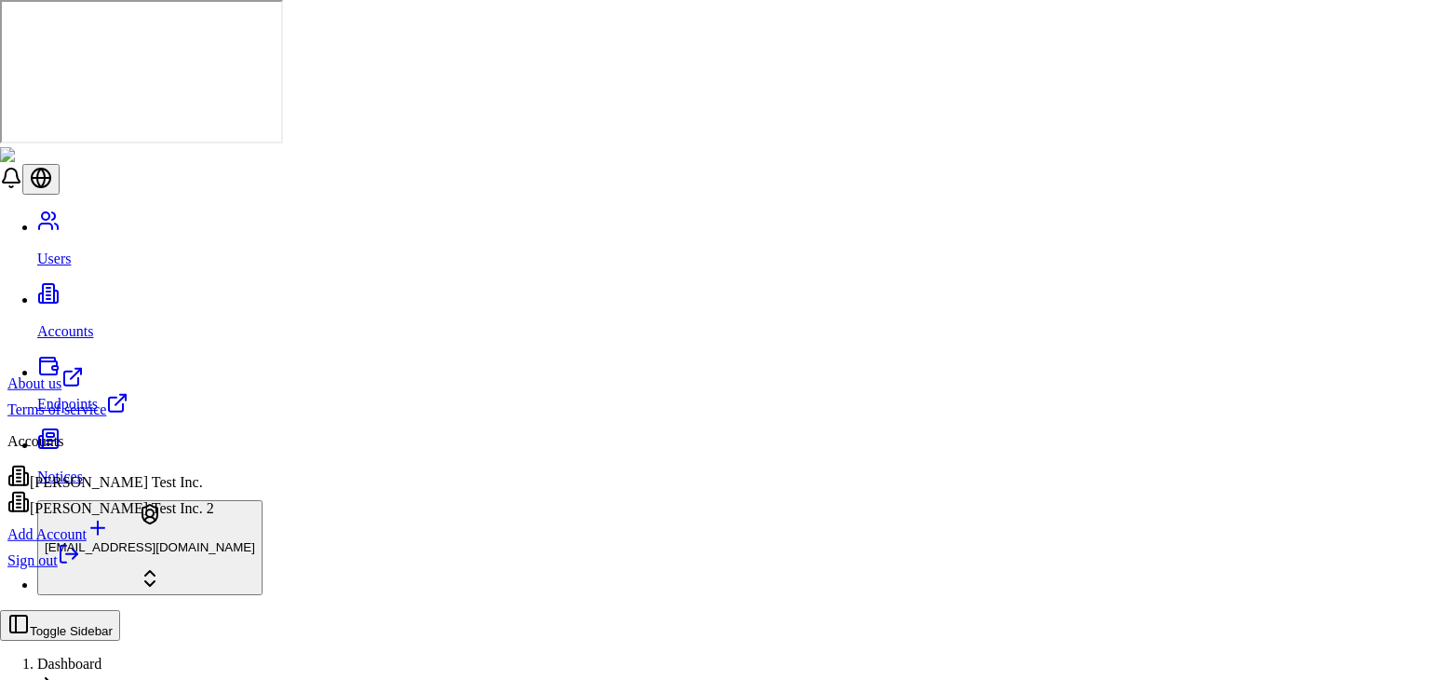
click at [153, 491] on body "Users Accounts Endpoints Notices stagingbrandon@gmail.com Toggle Sidebar Dashbo…" at bounding box center [715, 629] width 1430 height 1259
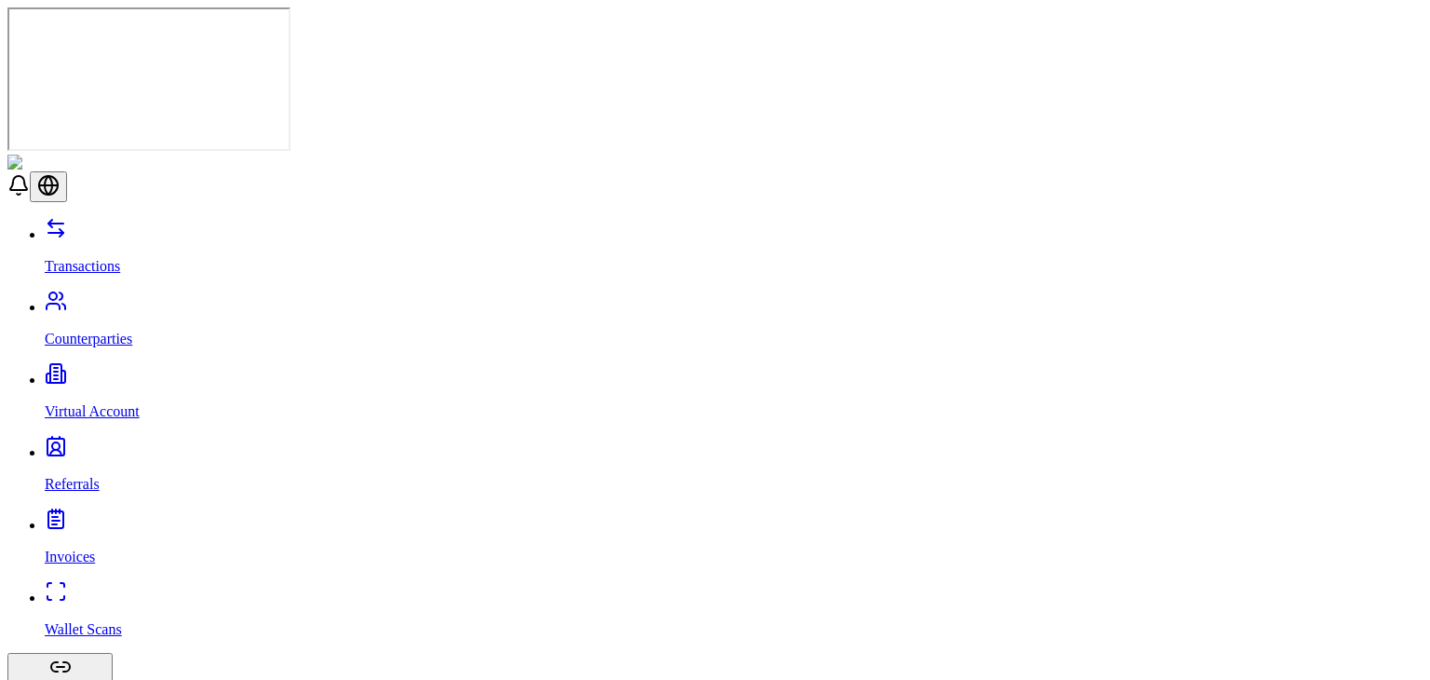
drag, startPoint x: 115, startPoint y: 317, endPoint x: 206, endPoint y: 328, distance: 91.0
click at [206, 328] on div "Transactions Counterparties Virtual Account Referrals Invoices Wallet Scans Lin…" at bounding box center [714, 529] width 1415 height 625
drag, startPoint x: 206, startPoint y: 328, endPoint x: 209, endPoint y: 312, distance: 16.1
click at [209, 312] on div "Transactions Counterparties Virtual Account Referrals Invoices Wallet Scans Lin…" at bounding box center [714, 529] width 1415 height 625
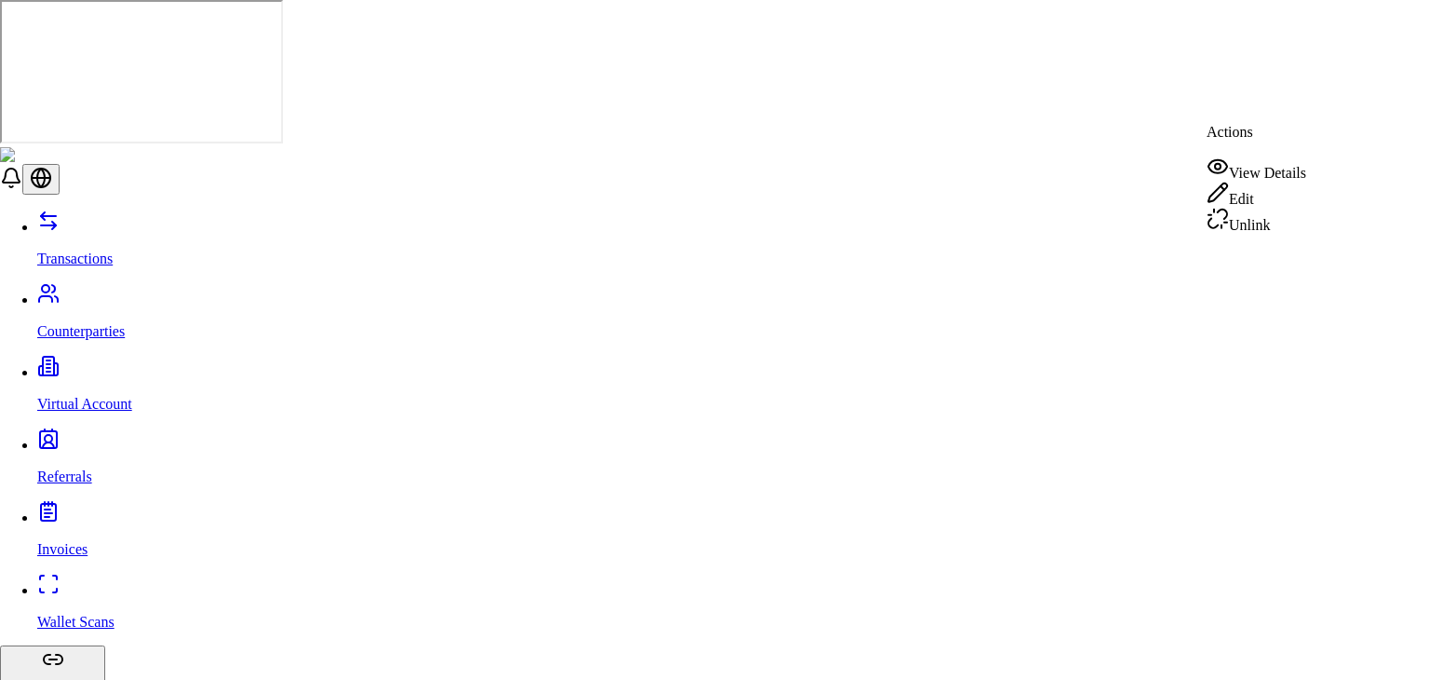
click at [1263, 160] on div "View Details" at bounding box center [1257, 168] width 100 height 26
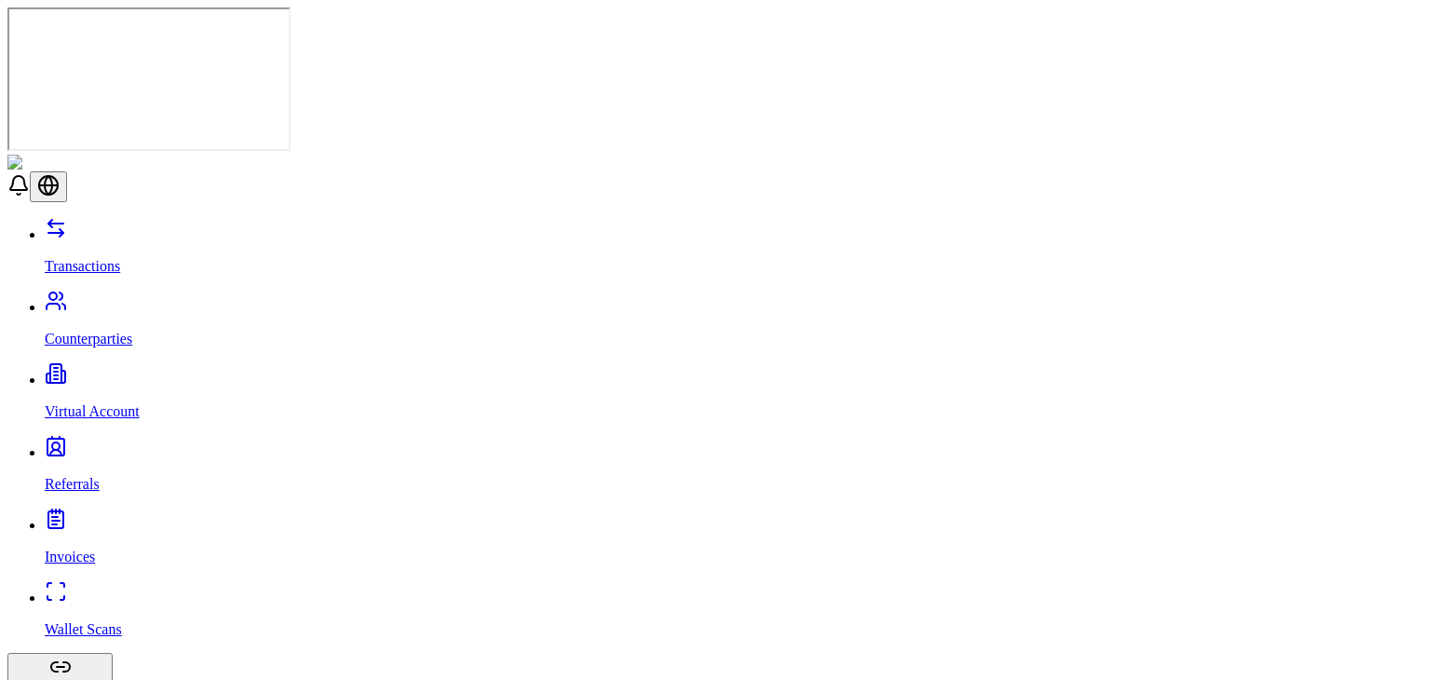
click at [174, 226] on link "Transactions" at bounding box center [734, 250] width 1378 height 48
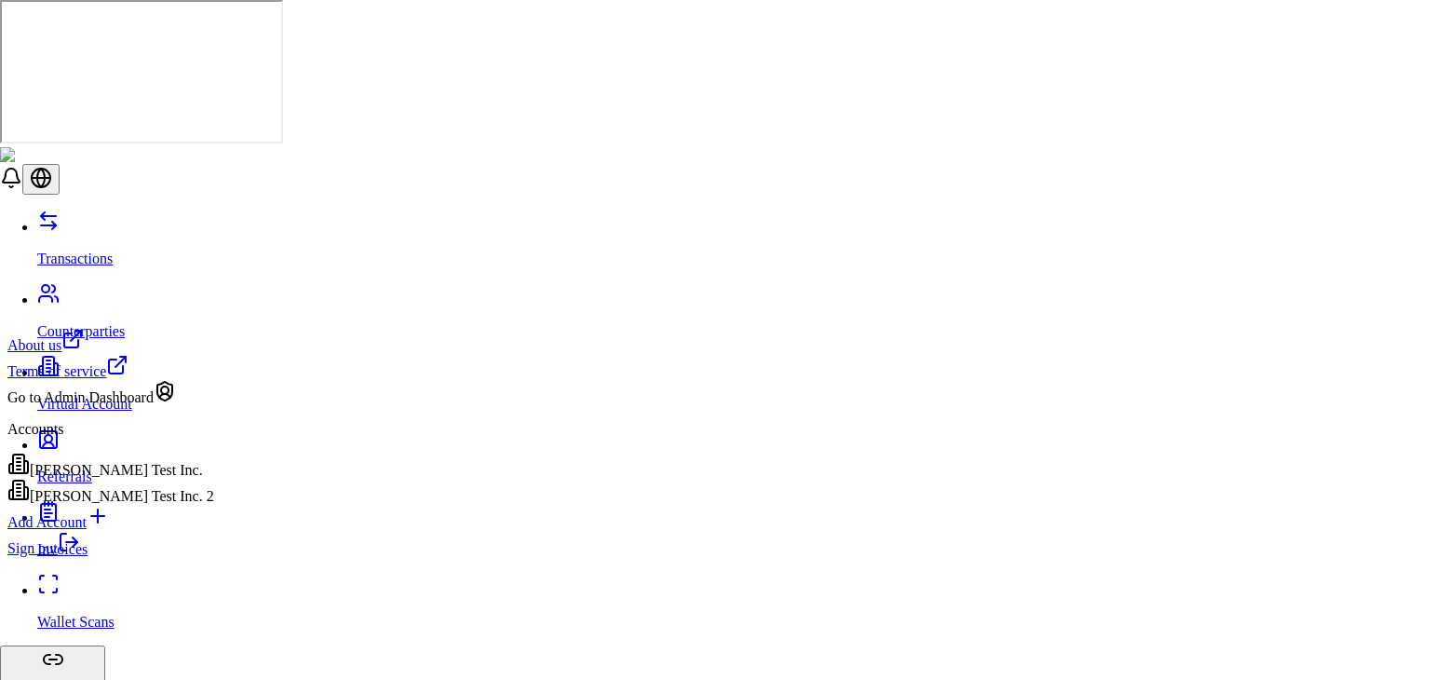
click at [80, 556] on link "Sign out" at bounding box center [43, 548] width 73 height 16
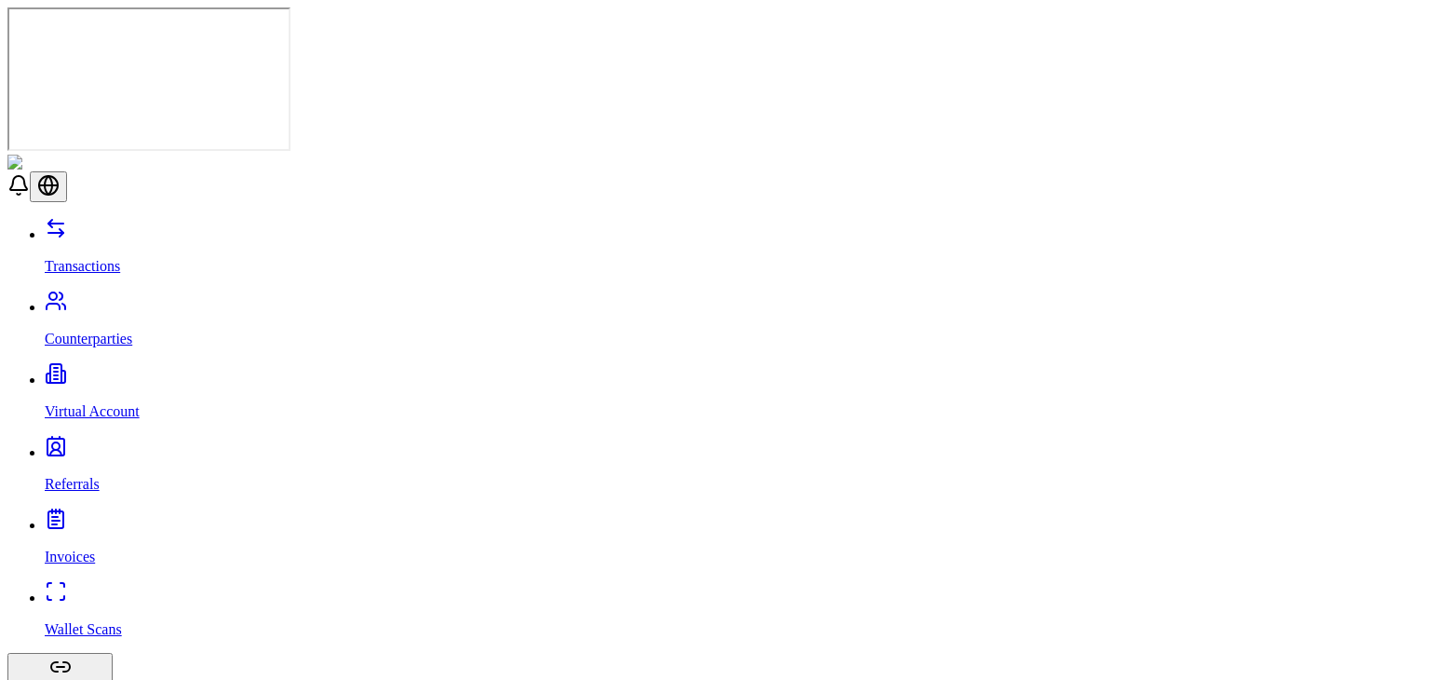
click at [596, 155] on header at bounding box center [714, 178] width 1415 height 47
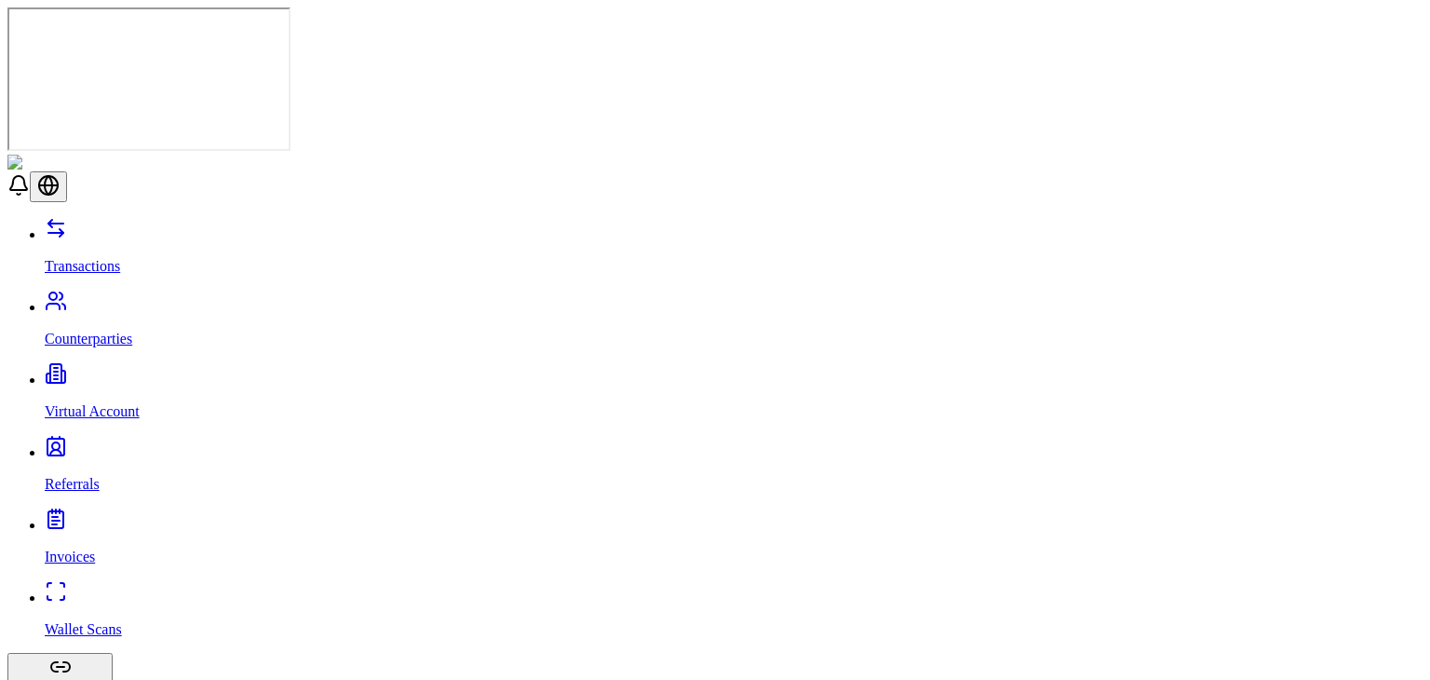
drag, startPoint x: 359, startPoint y: 219, endPoint x: 134, endPoint y: 70, distance: 270.1
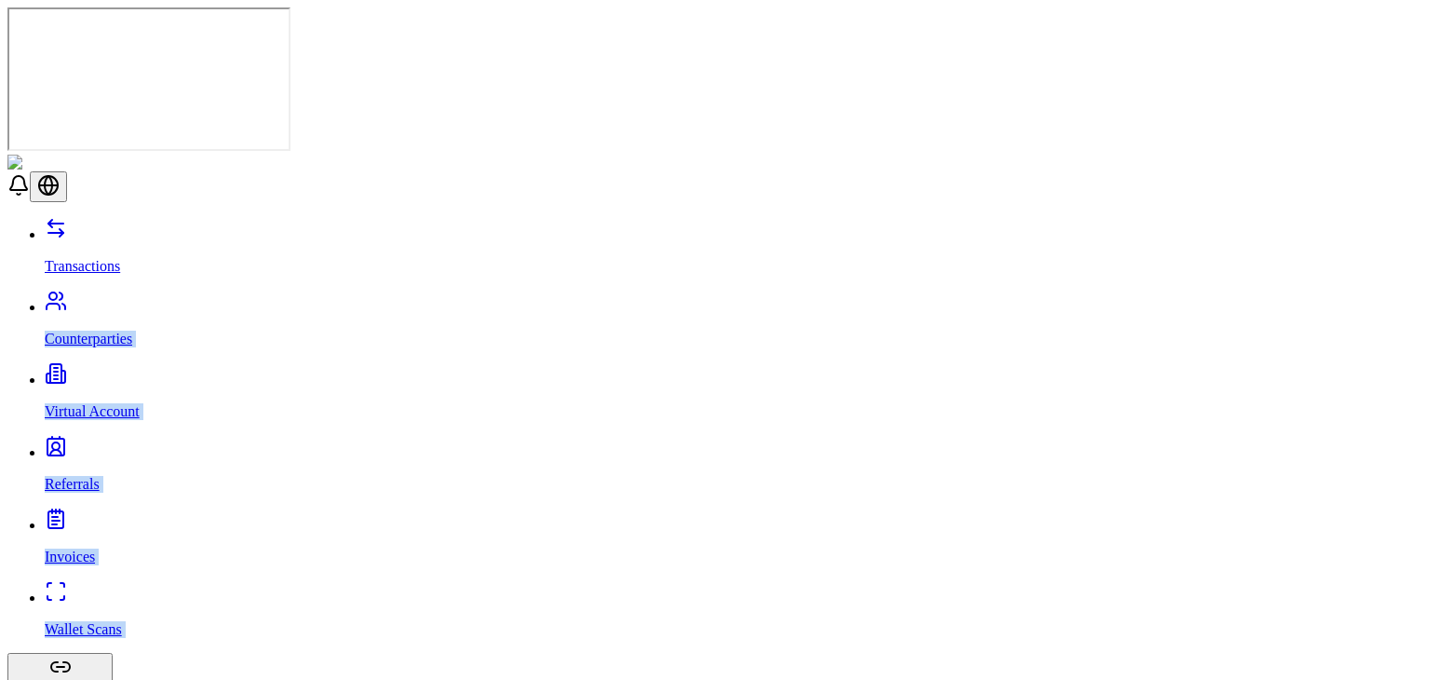
click at [121, 258] on p "Transactions" at bounding box center [734, 266] width 1378 height 17
click at [137, 217] on div "Transactions Counterparties Virtual Account Referrals Invoices Wallet Scans Lin…" at bounding box center [714, 636] width 1415 height 839
click at [111, 217] on div "Transactions Counterparties Virtual Account Referrals Invoices Wallet Scans Lin…" at bounding box center [714, 636] width 1415 height 839
click at [113, 299] on link "Counterparties" at bounding box center [734, 323] width 1378 height 48
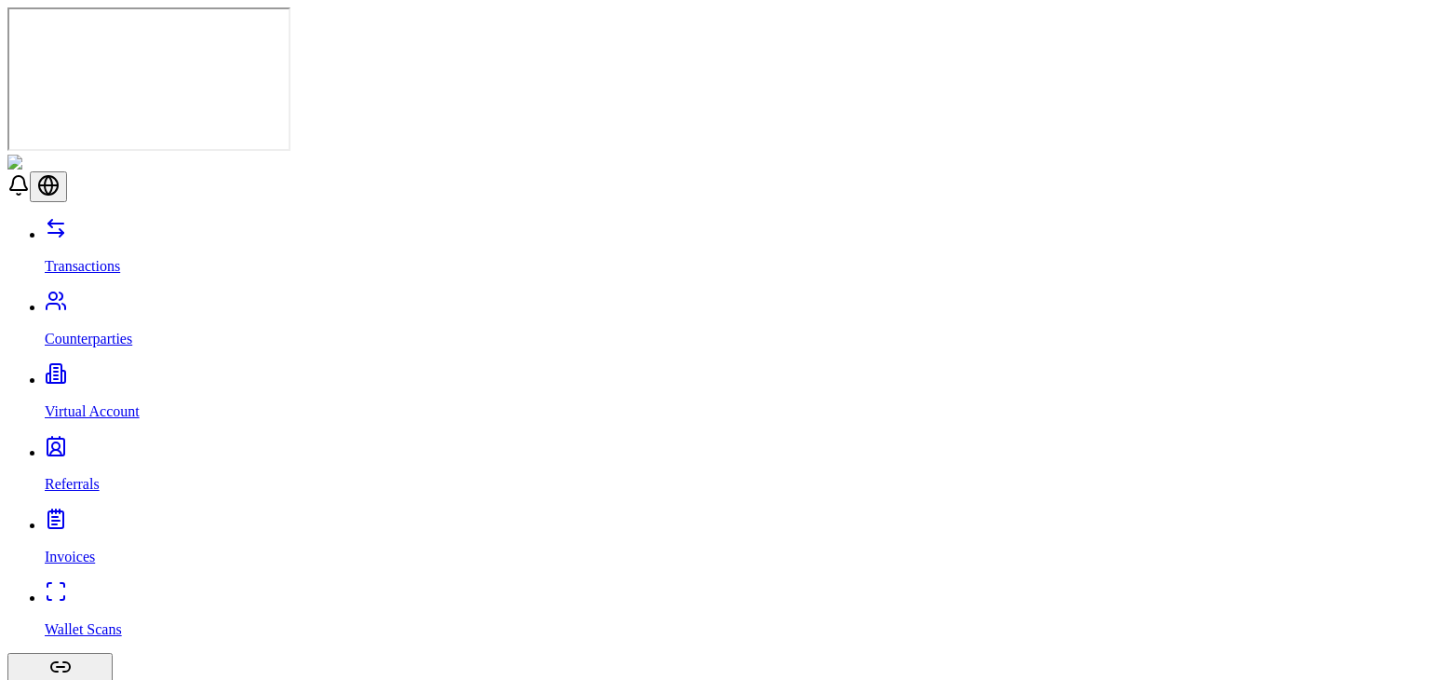
click at [143, 226] on link "Transactions" at bounding box center [734, 250] width 1378 height 48
